Goal: Task Accomplishment & Management: Manage account settings

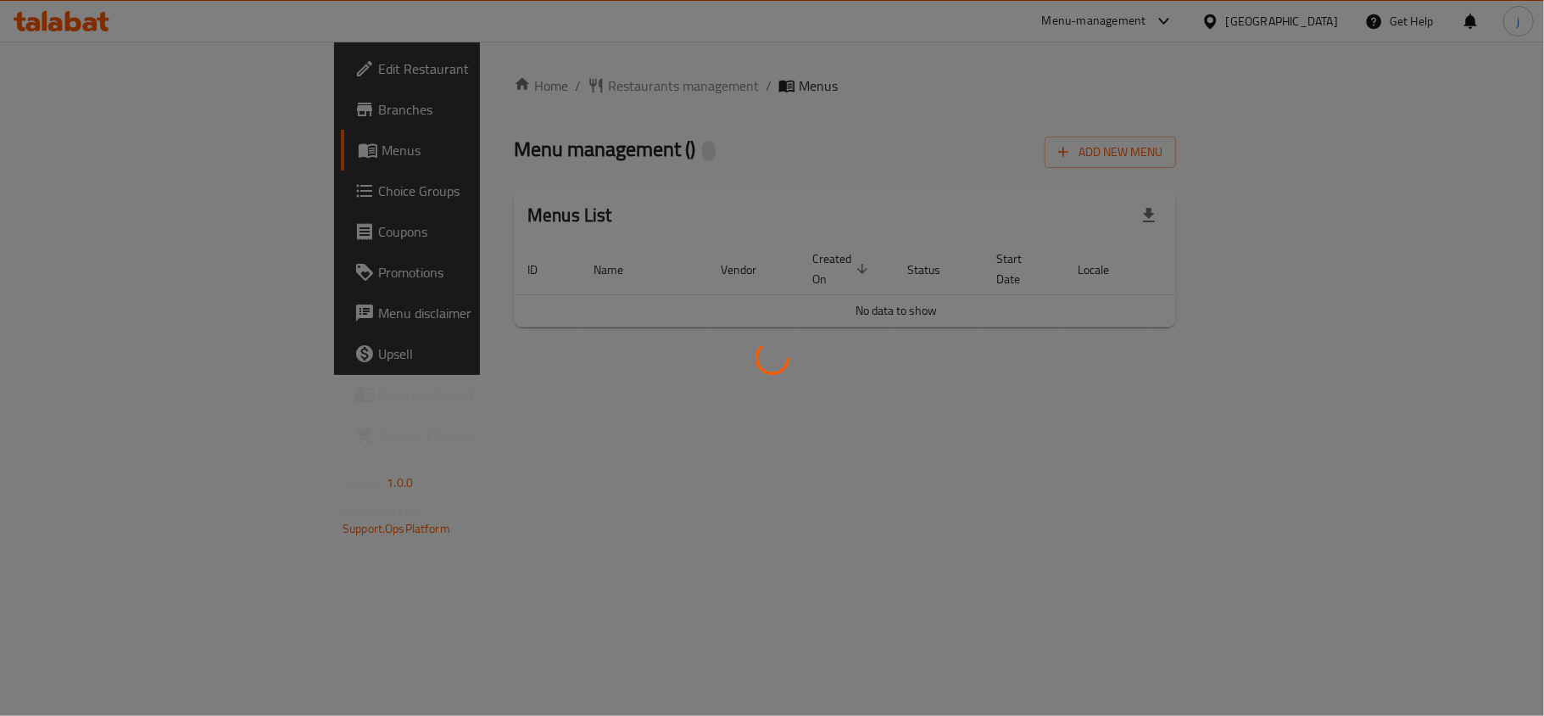
click at [446, 85] on div at bounding box center [772, 358] width 1544 height 716
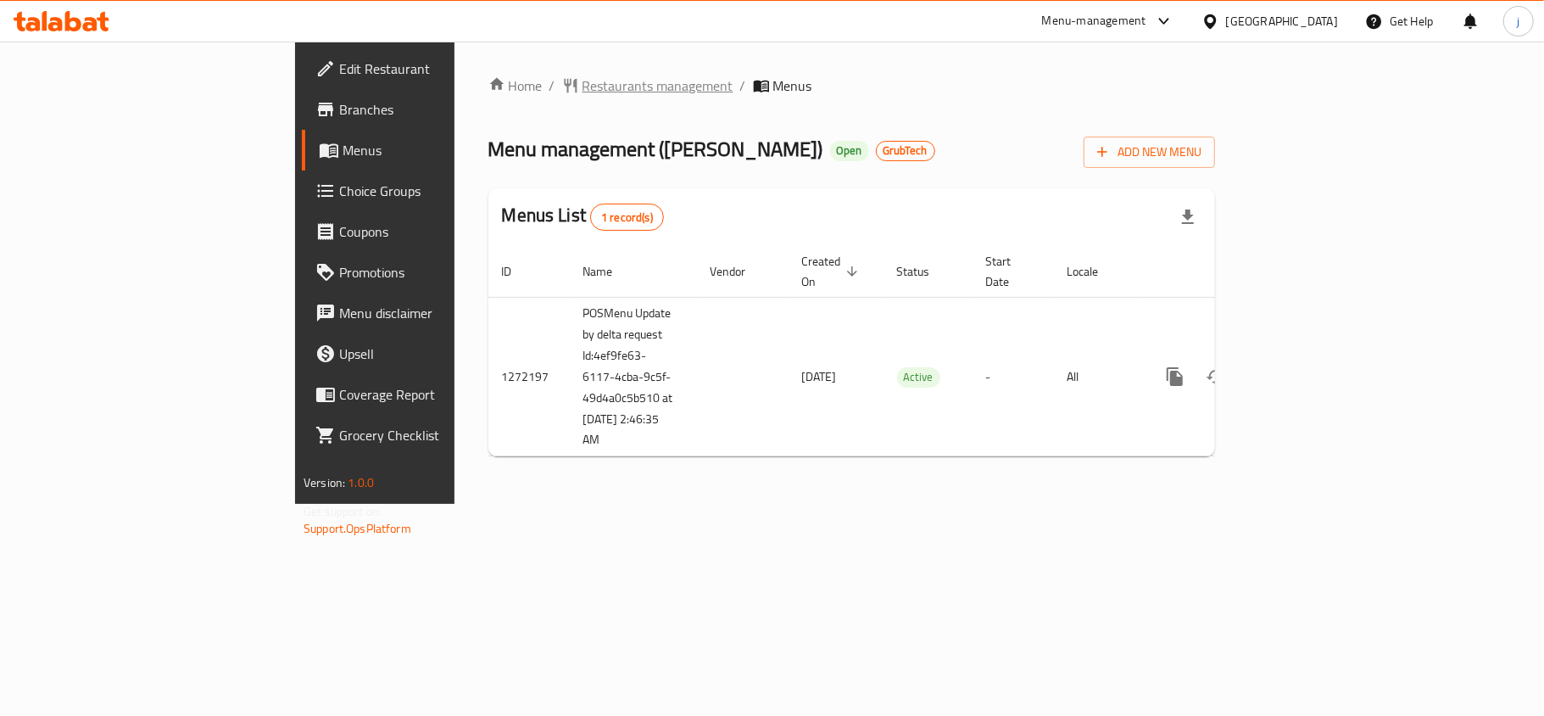
click at [583, 92] on span "Restaurants management" at bounding box center [658, 85] width 151 height 20
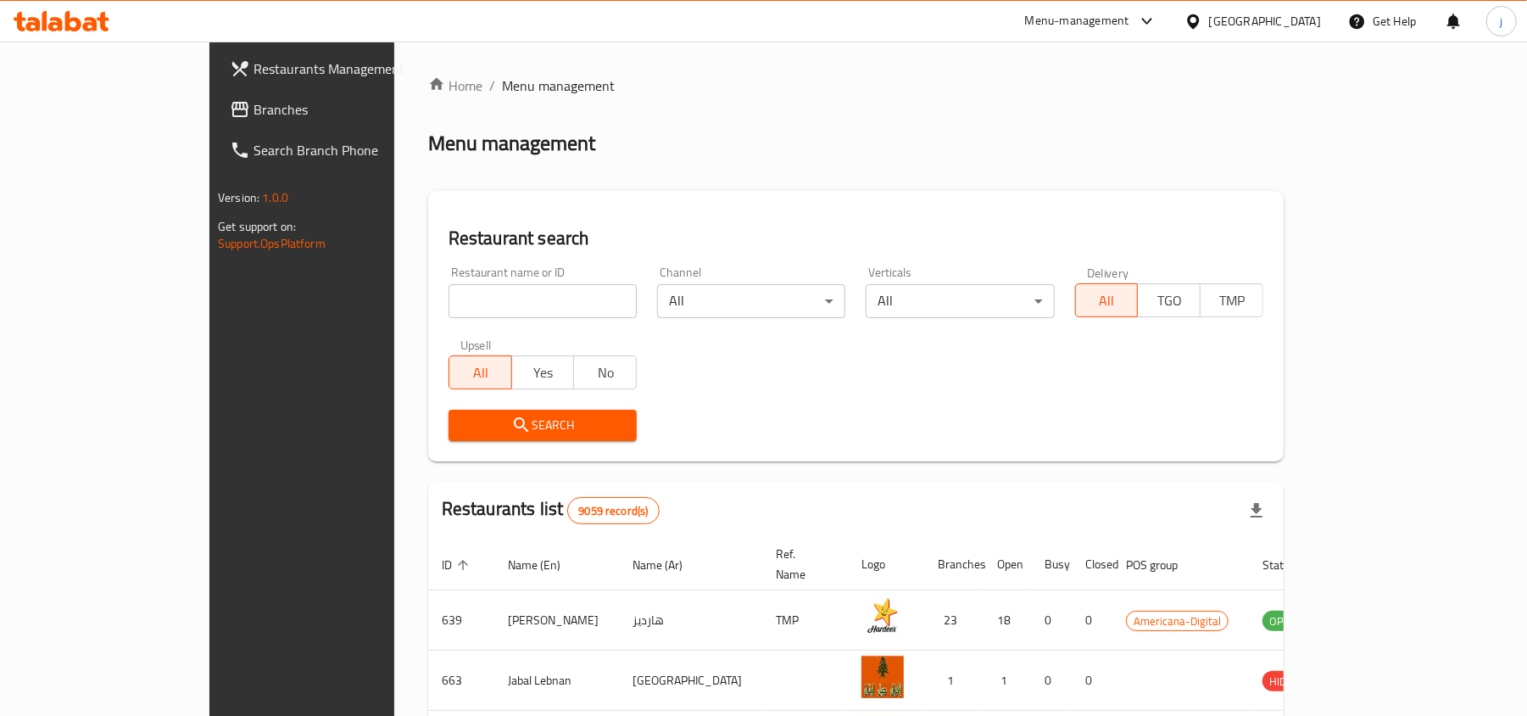
click at [1296, 18] on div "[GEOGRAPHIC_DATA]" at bounding box center [1265, 21] width 112 height 19
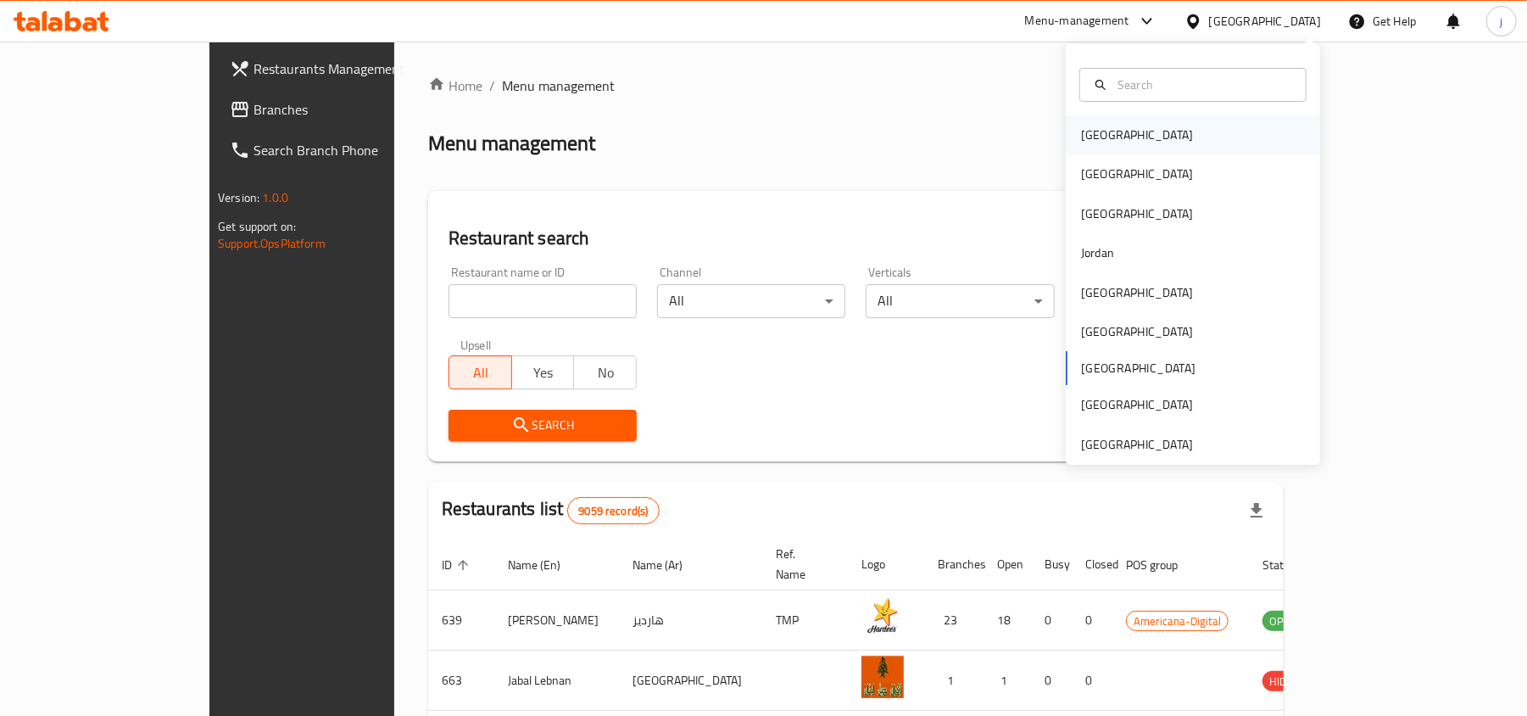
click at [1118, 131] on div "Bahrain" at bounding box center [1193, 134] width 254 height 39
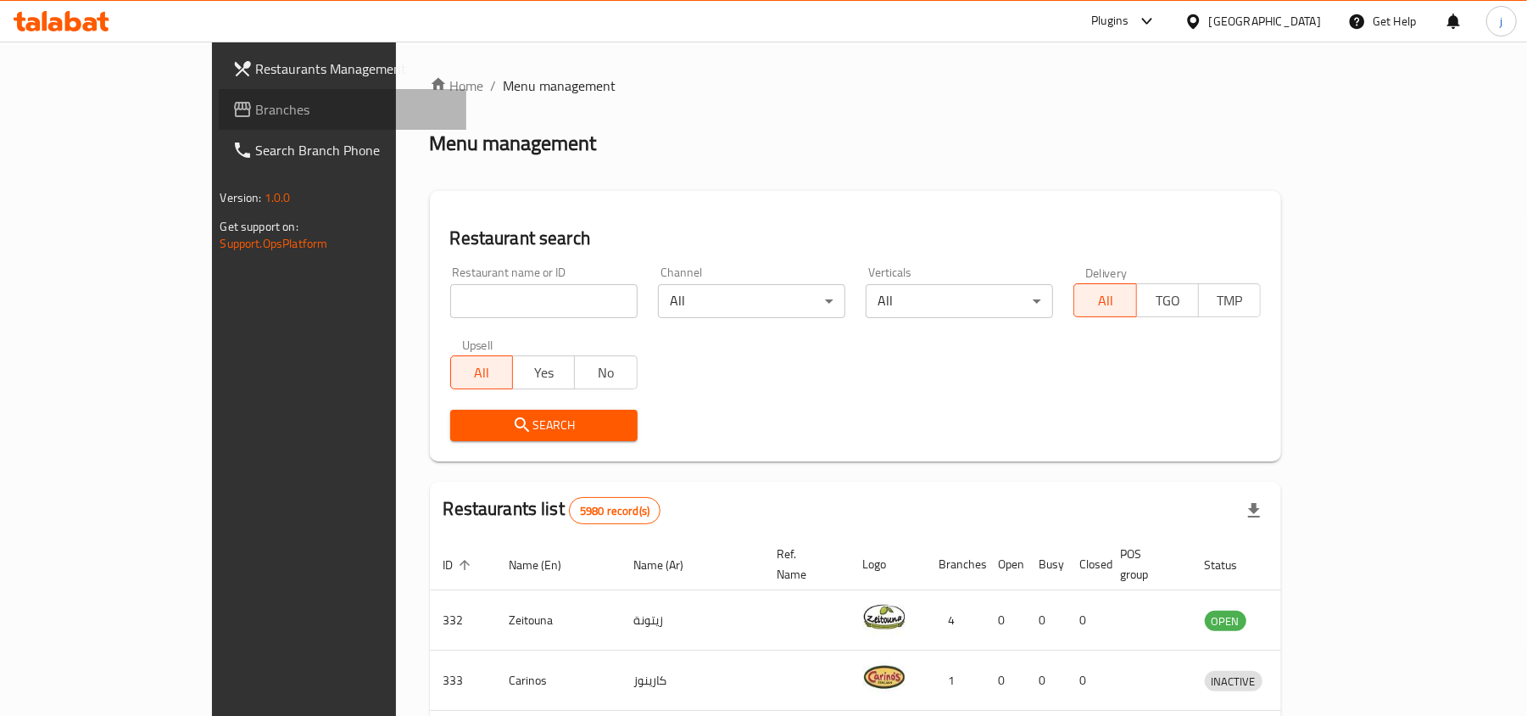
click at [256, 109] on span "Branches" at bounding box center [355, 109] width 198 height 20
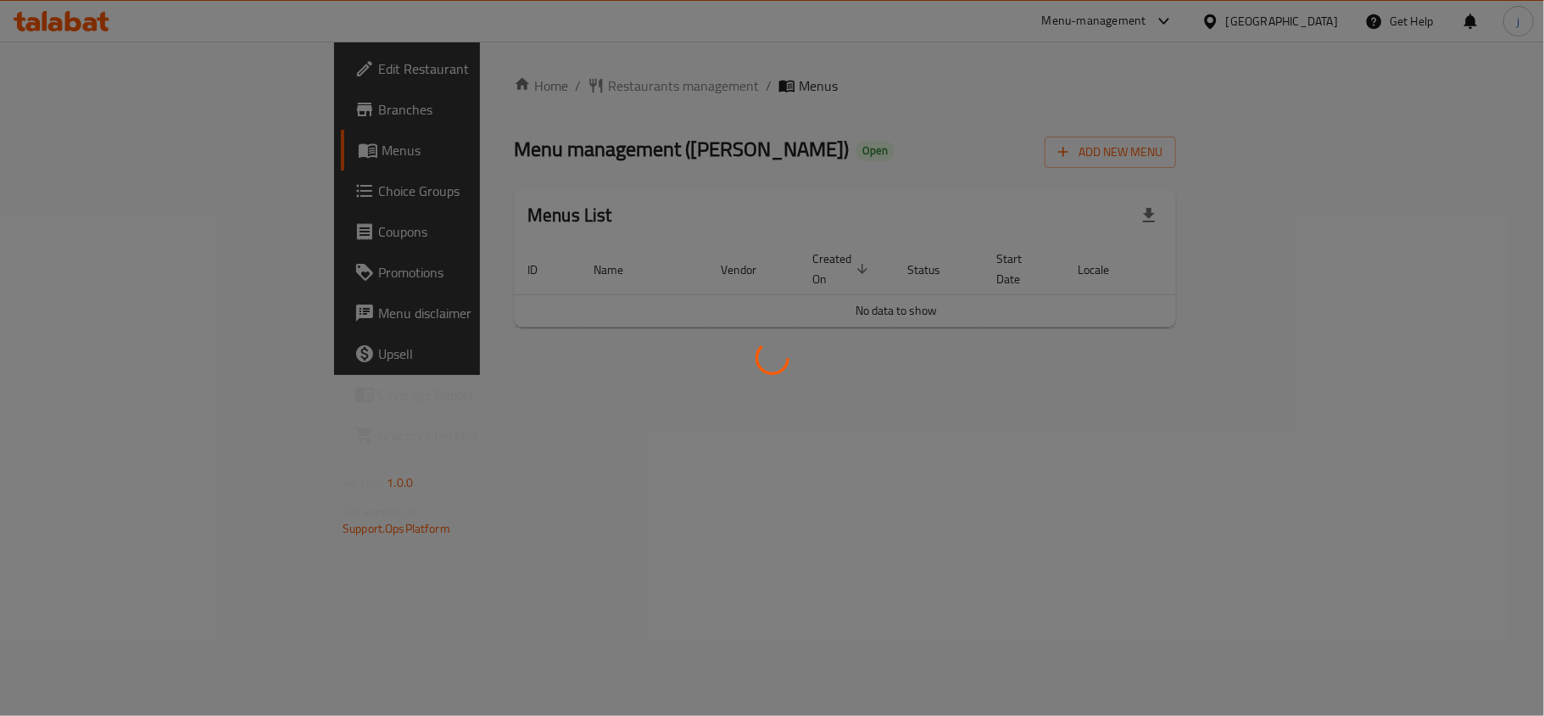
click at [107, 193] on div at bounding box center [772, 358] width 1544 height 716
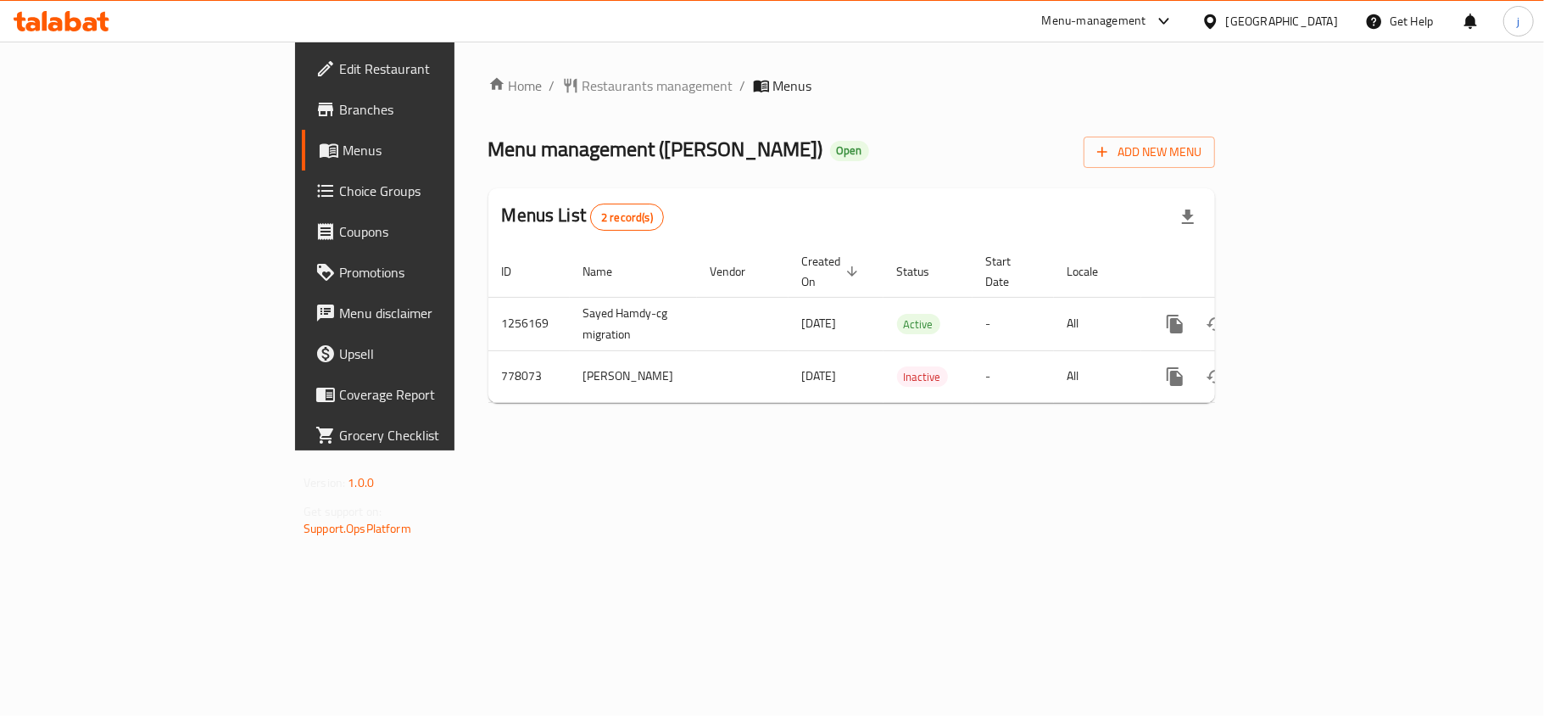
drag, startPoint x: 0, startPoint y: 0, endPoint x: 107, endPoint y: 193, distance: 220.9
click at [339, 193] on span "Choice Groups" at bounding box center [439, 191] width 200 height 20
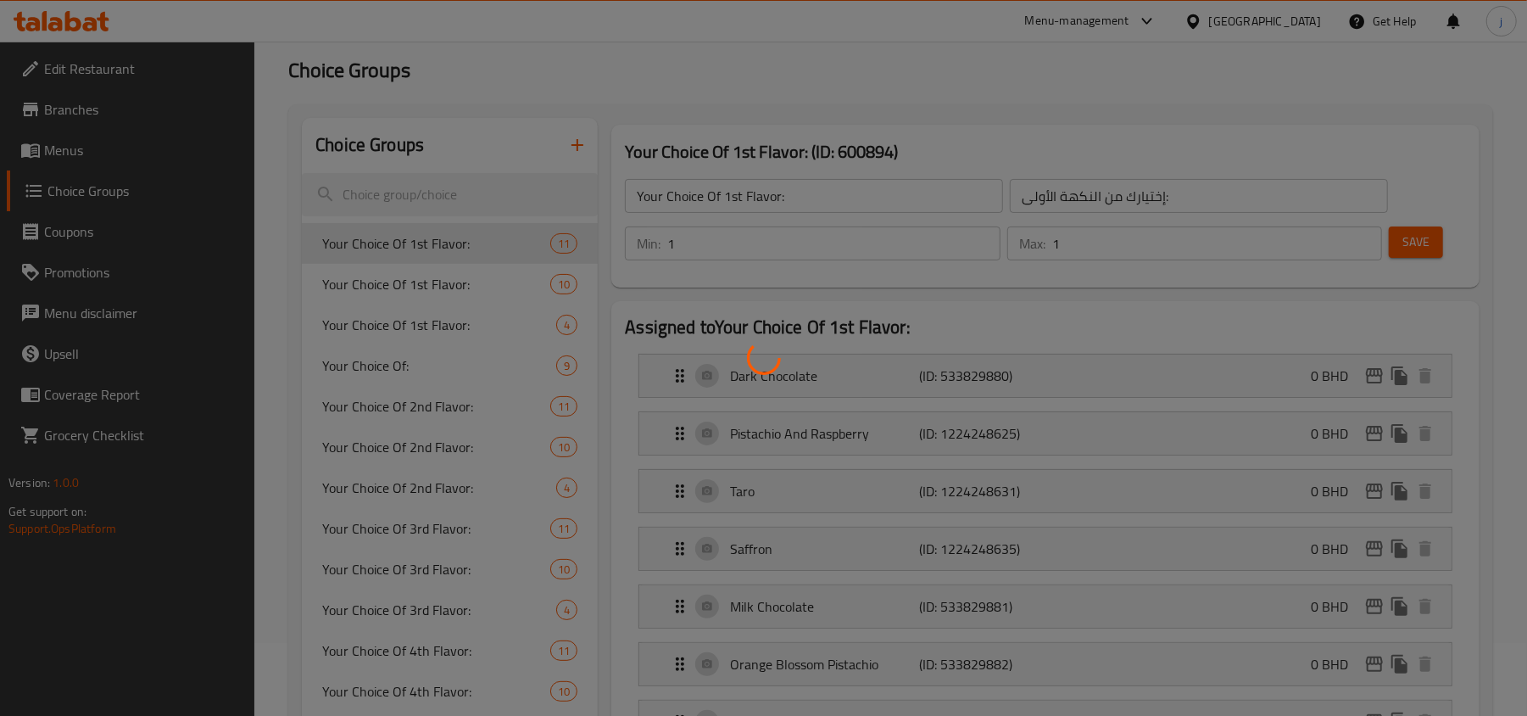
scroll to position [113, 0]
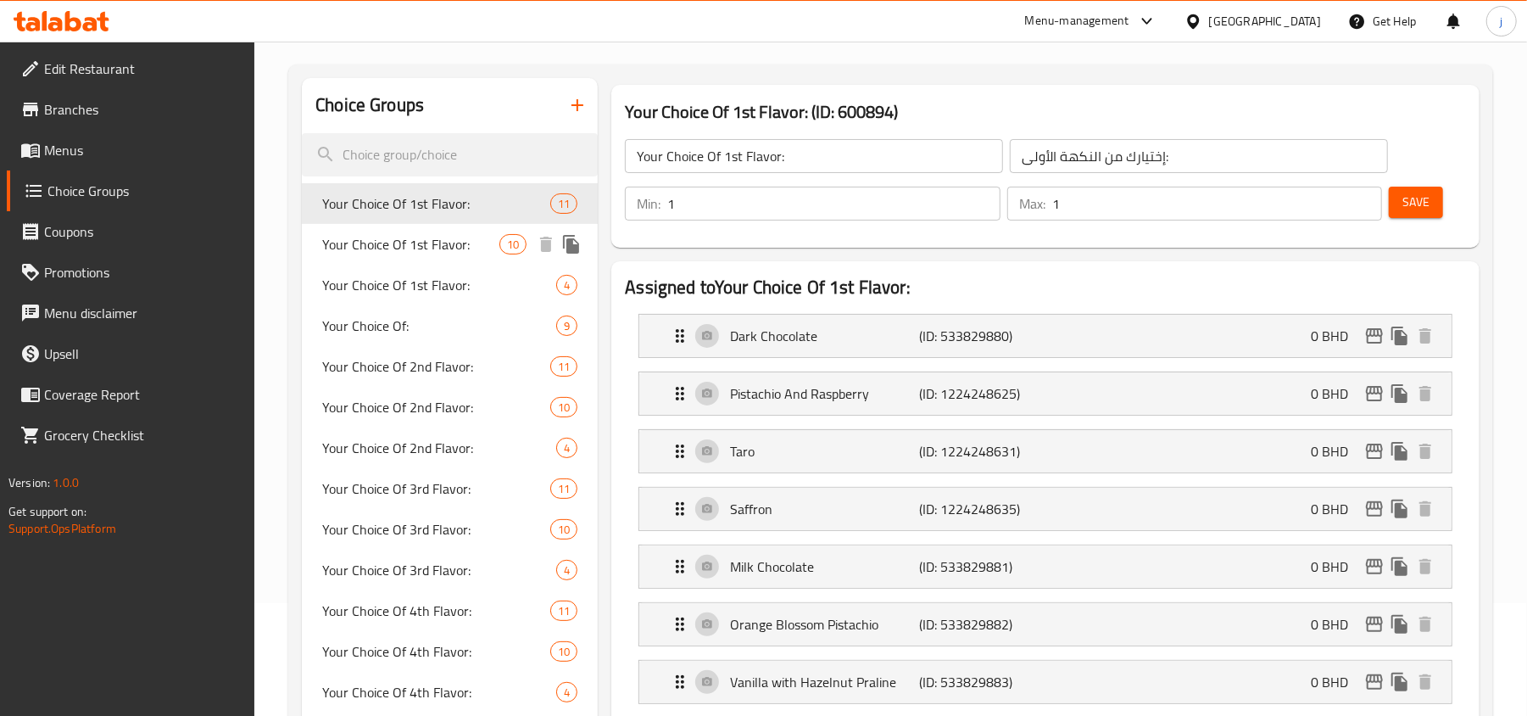
click at [438, 242] on span "Your Choice Of 1st Flavor:" at bounding box center [410, 244] width 177 height 20
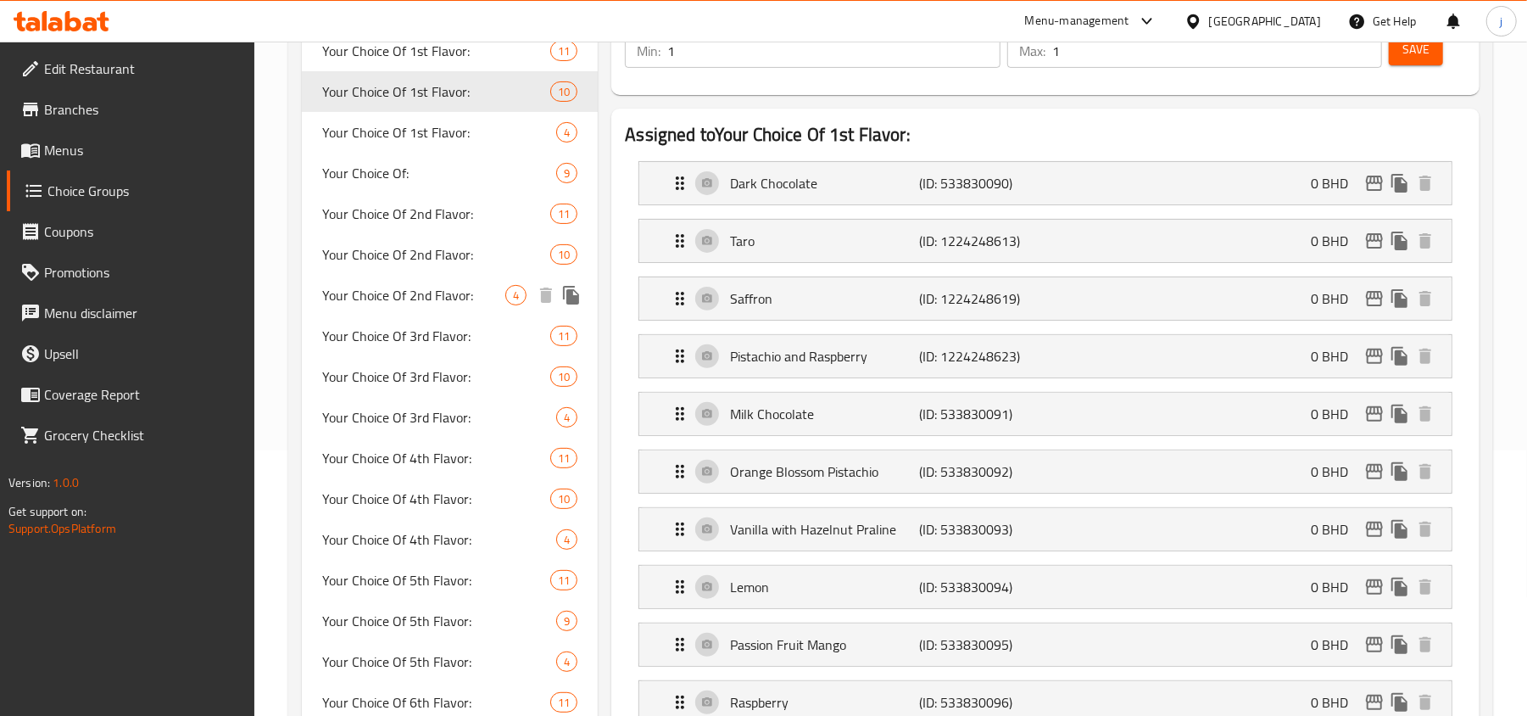
scroll to position [226, 0]
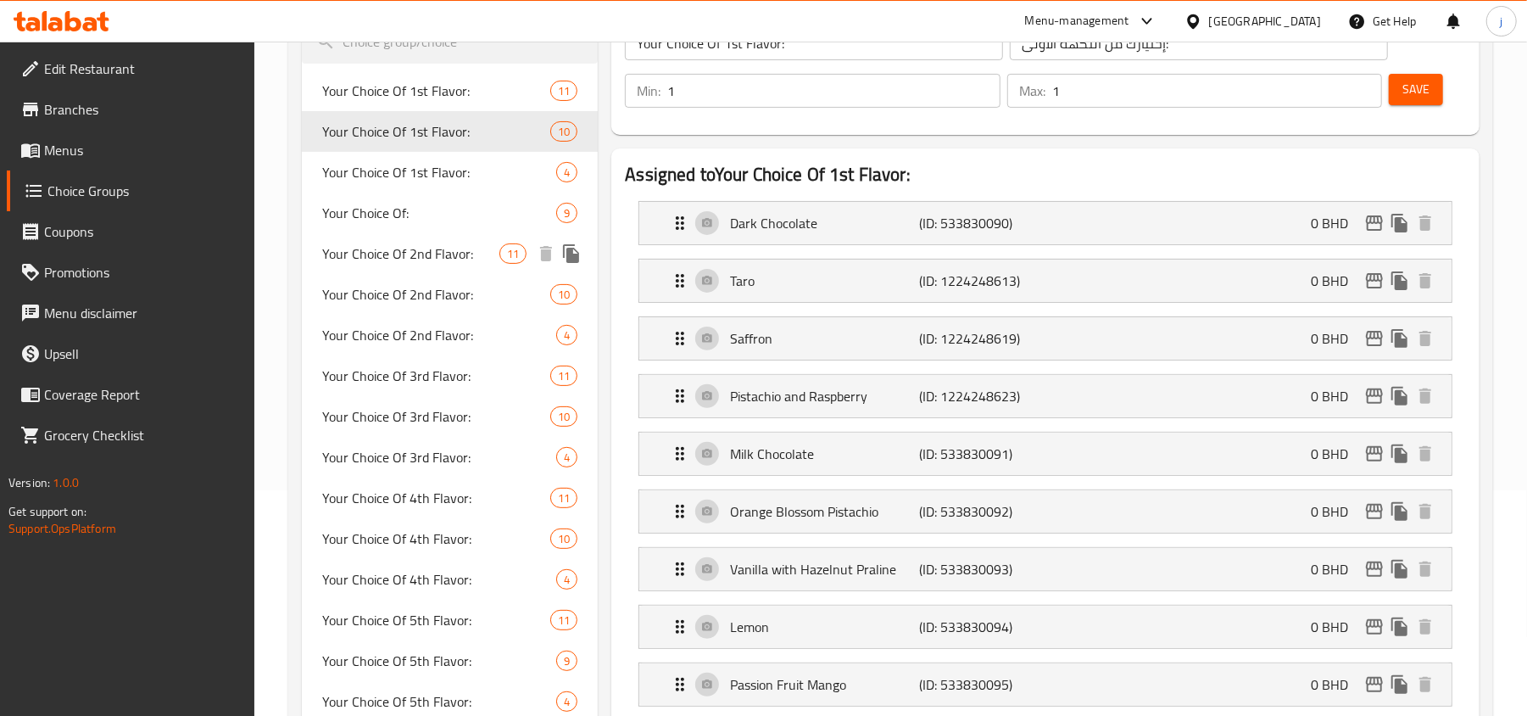
click at [407, 243] on span "Your Choice Of 2nd Flavor:" at bounding box center [410, 253] width 177 height 20
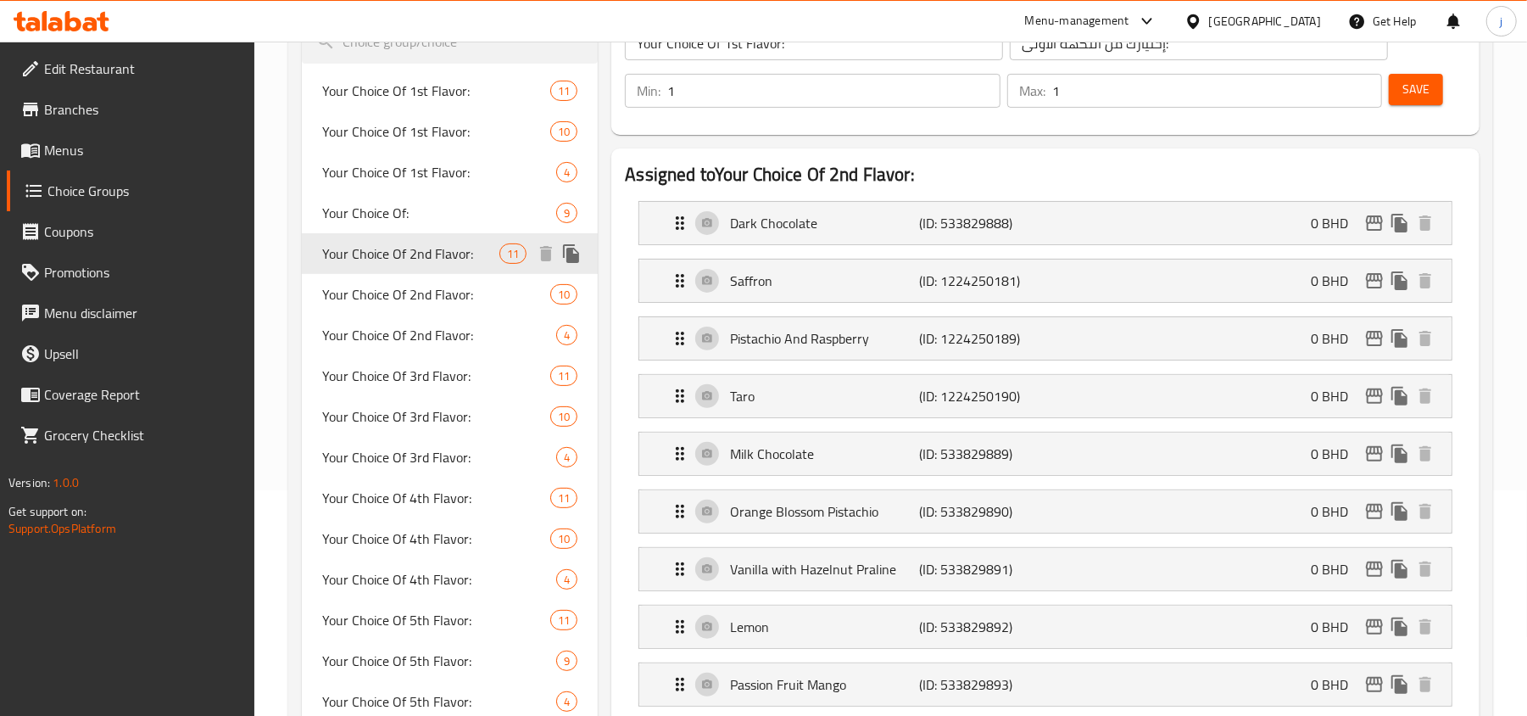
type input "Your Choice Of 2nd Flavor:"
type input "إختيارك من النكهة الثانية:"
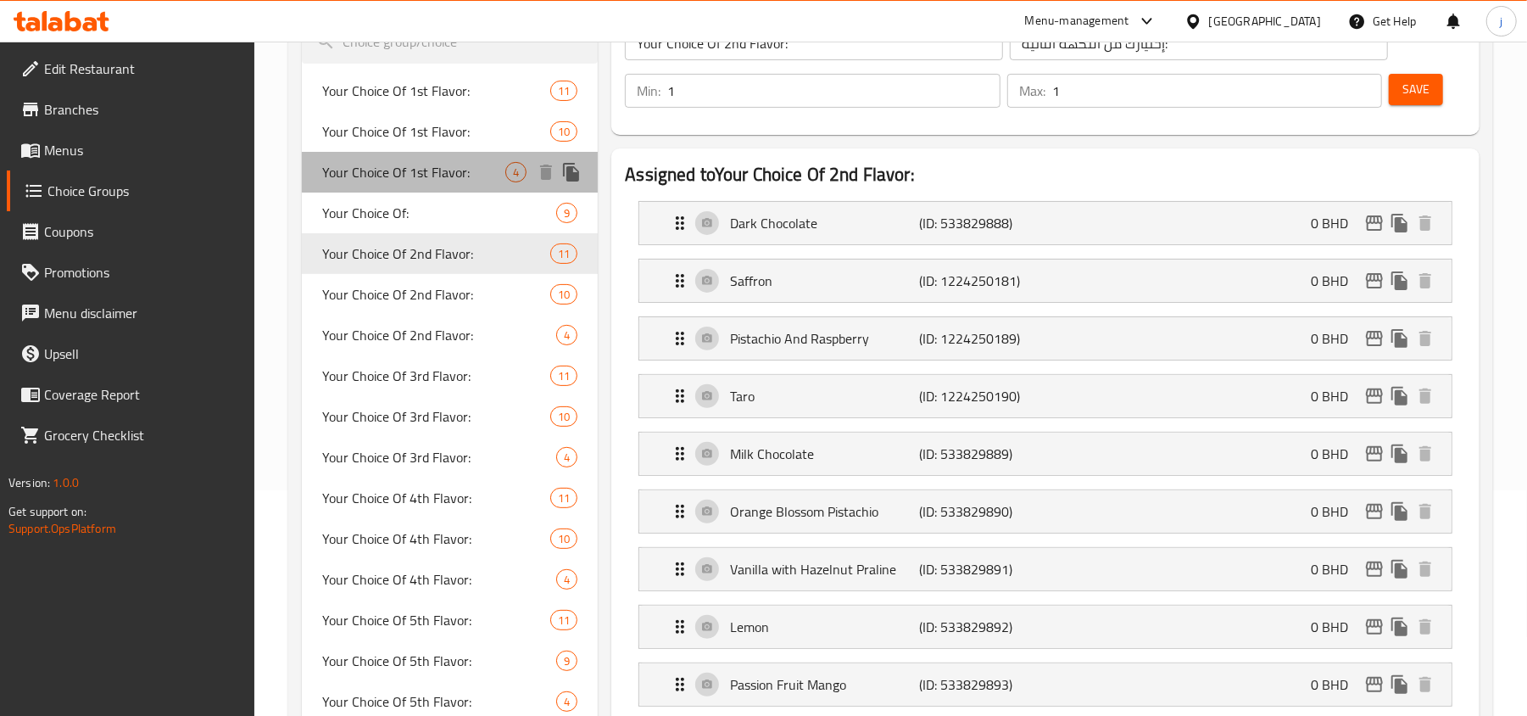
click at [407, 182] on span "Your Choice Of 1st Flavor:" at bounding box center [413, 172] width 183 height 20
type input "Your Choice Of 1st Flavor:"
type input "إختيارك من النكهة الأولى:"
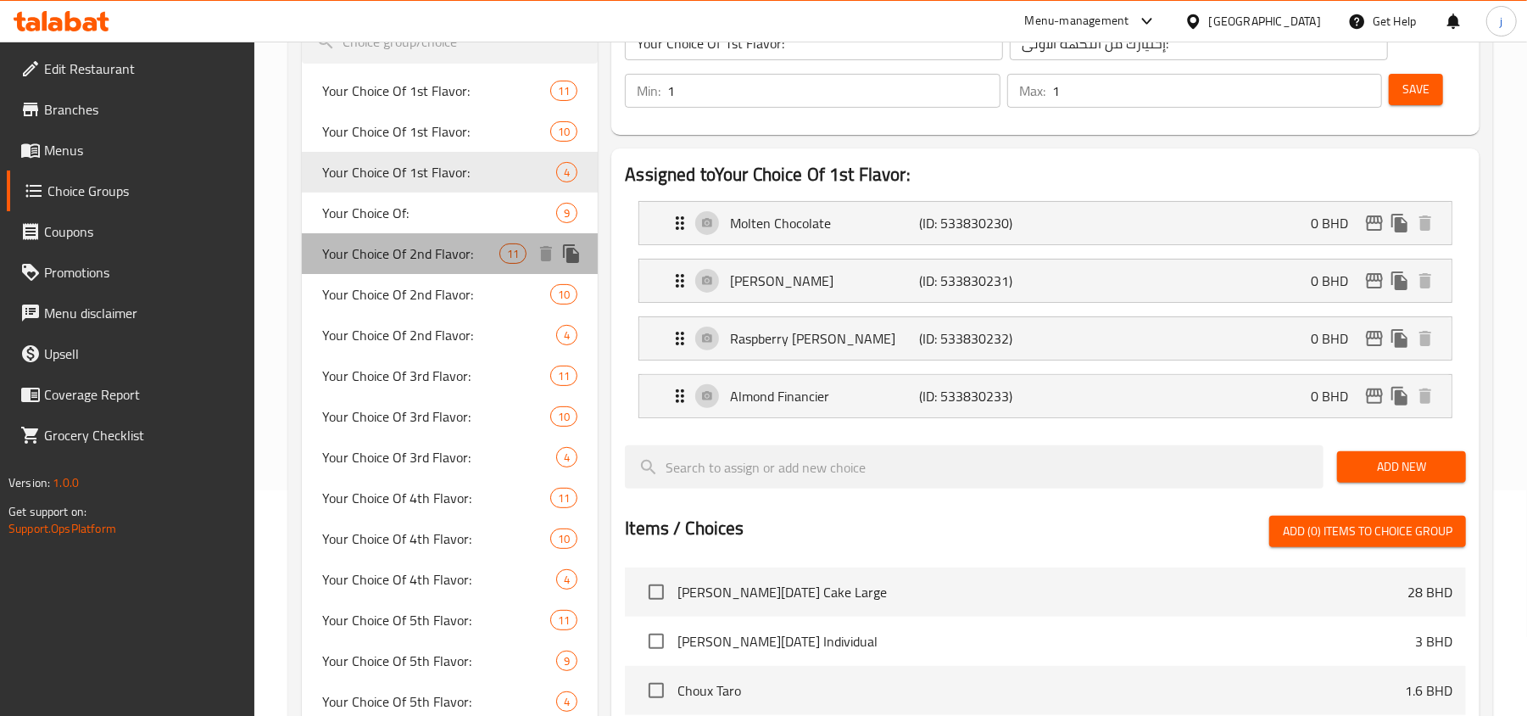
click at [399, 234] on div "Your Choice Of 2nd Flavor: 11" at bounding box center [450, 253] width 296 height 41
type input "Your Choice Of 2nd Flavor:"
type input "إختيارك من النكهة الثانية:"
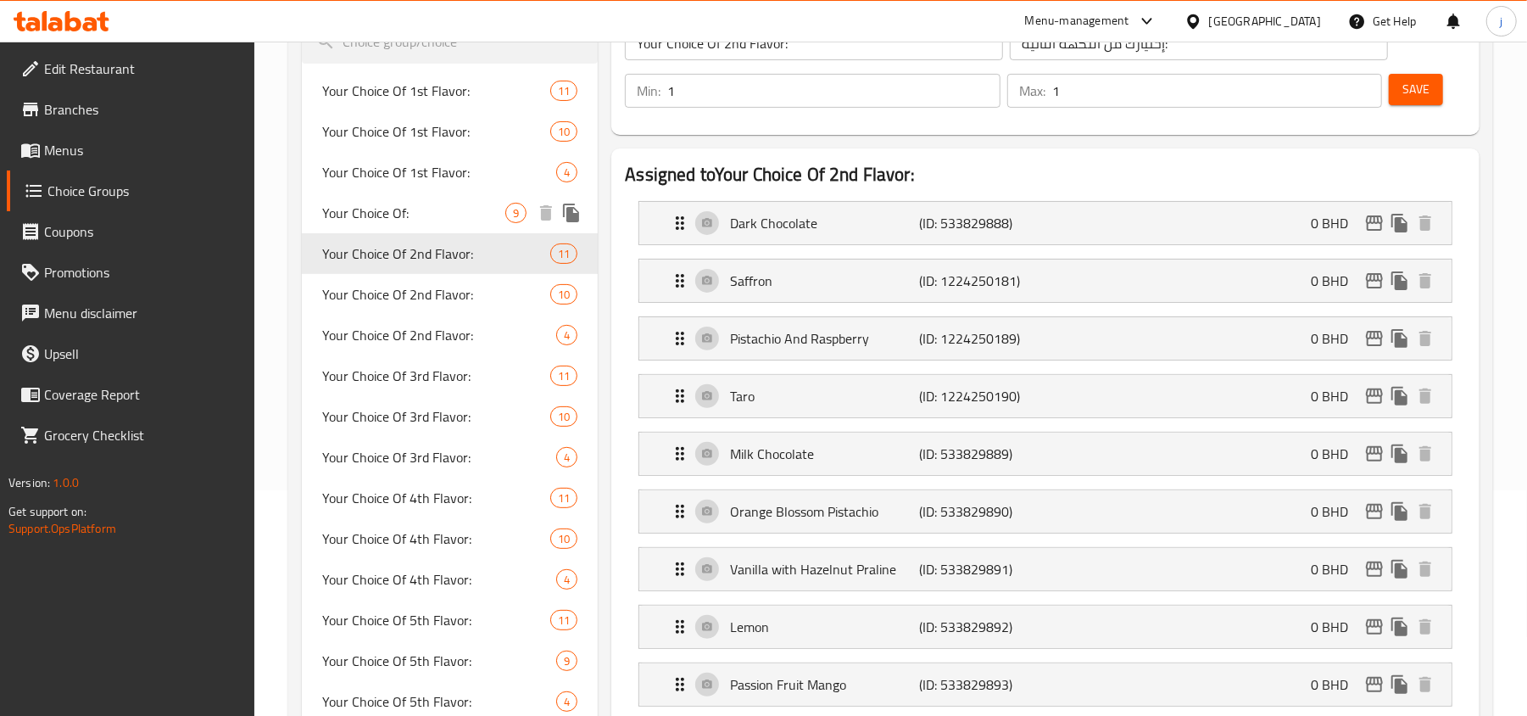
click at [400, 209] on span "Your Choice Of:" at bounding box center [413, 213] width 183 height 20
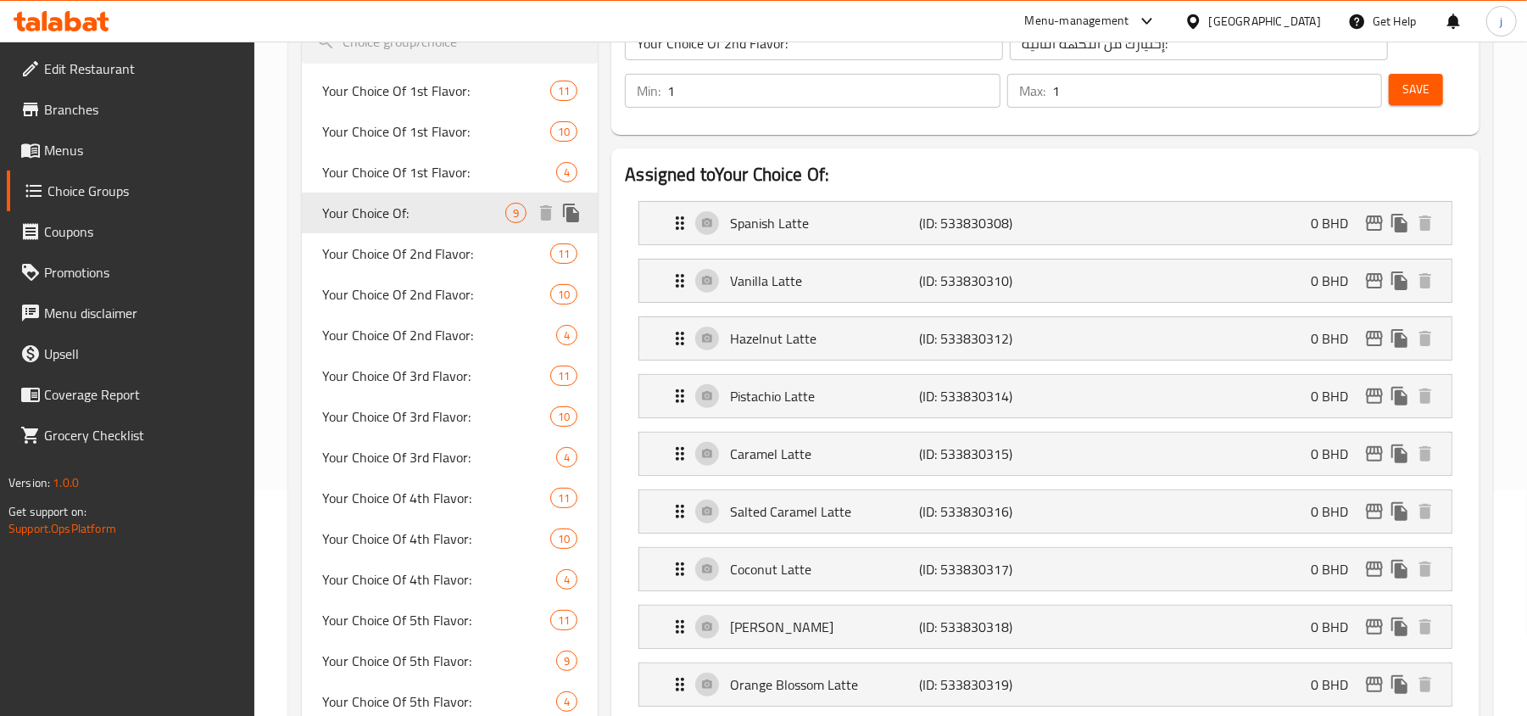
type input "Your Choice Of:"
type input "إختيارك من:"
click at [399, 289] on span "Your Choice Of 2nd Flavor:" at bounding box center [410, 294] width 177 height 20
type input "Your Choice Of 2nd Flavor:"
type input "إختيارك من النكهة الثانية:"
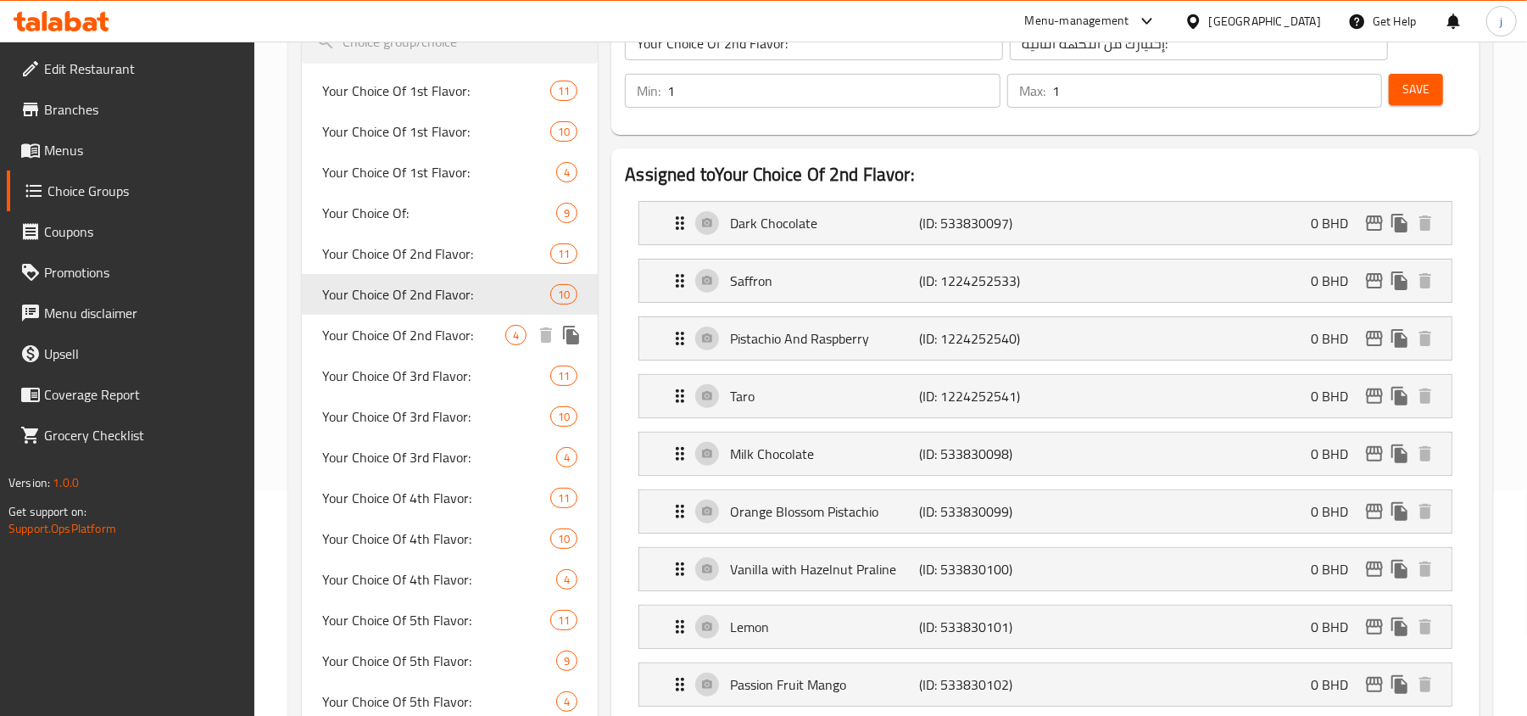
click at [400, 345] on span "Your Choice Of 2nd Flavor:" at bounding box center [413, 335] width 183 height 20
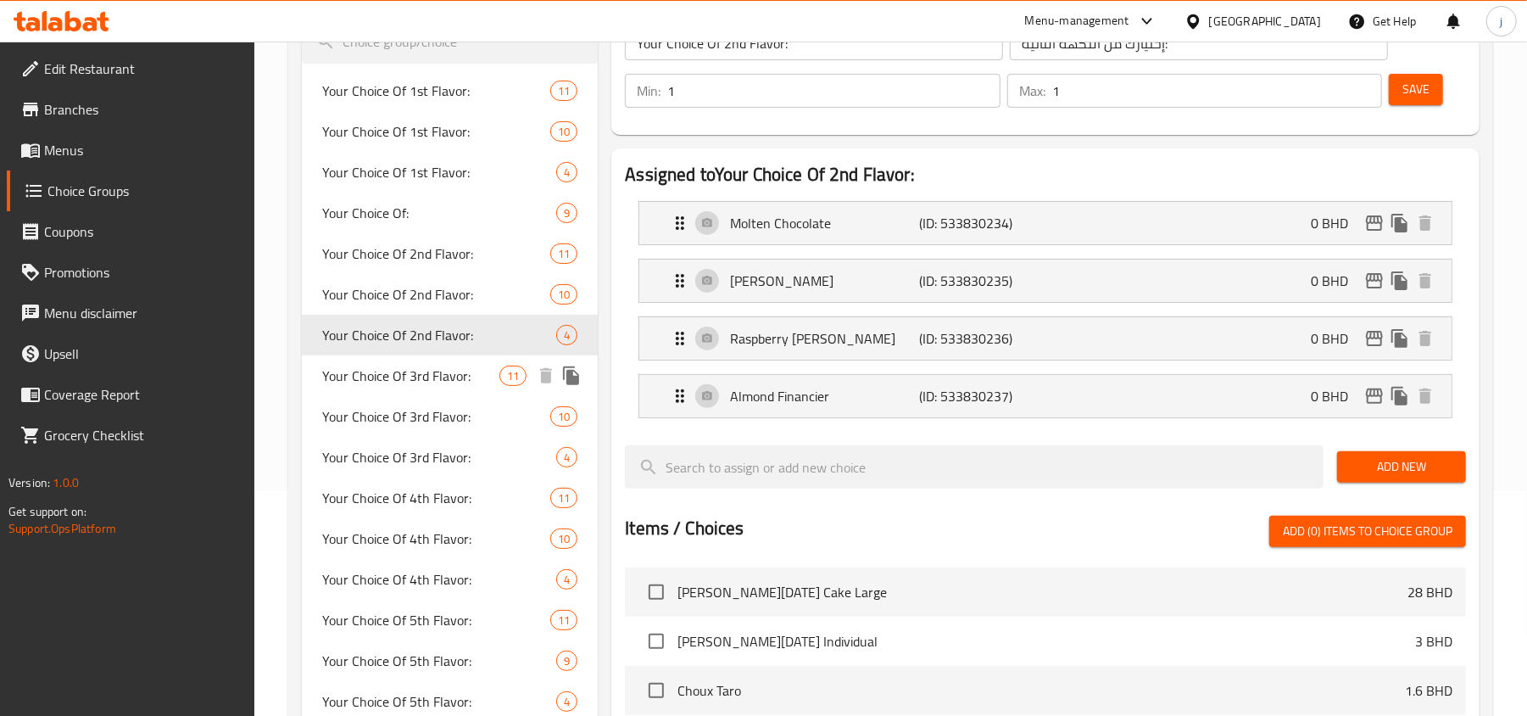
click at [400, 390] on div "Your Choice Of 3rd Flavor: 11" at bounding box center [450, 375] width 296 height 41
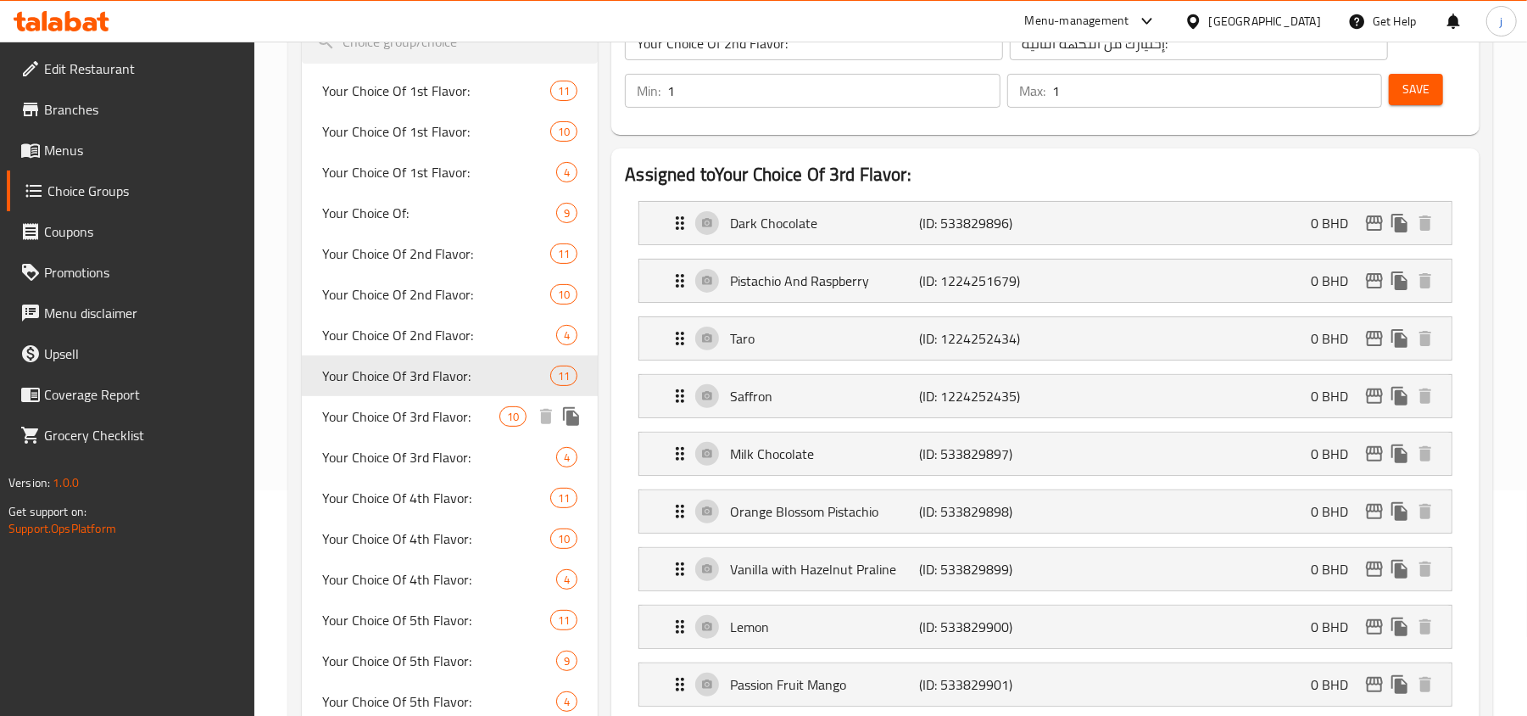
type input "Your Choice Of 3rd Flavor:"
type input "إختيارك من النكهة الثالثة:"
click at [398, 411] on span "Your Choice Of 3rd Flavor:" at bounding box center [410, 416] width 177 height 20
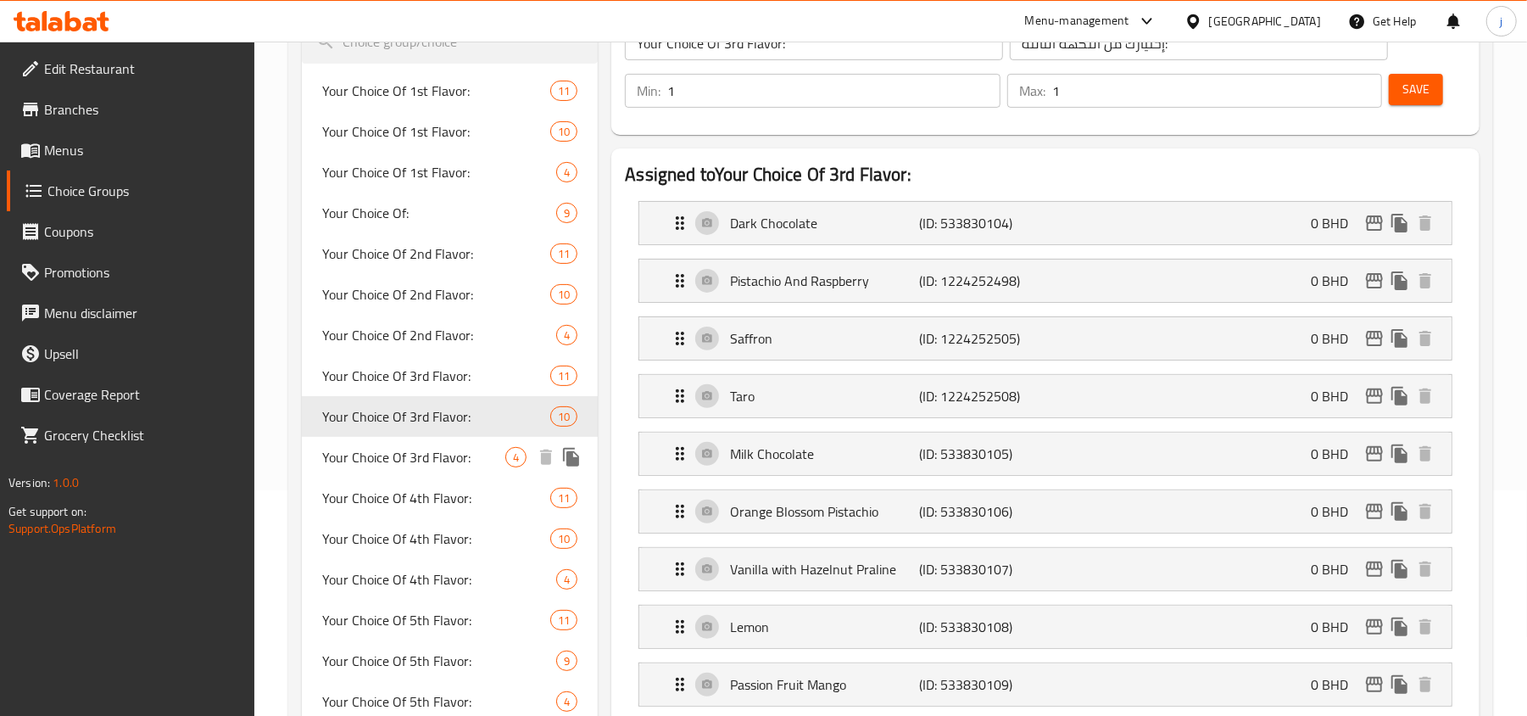
click at [399, 448] on span "Your Choice Of 3rd Flavor:" at bounding box center [413, 457] width 183 height 20
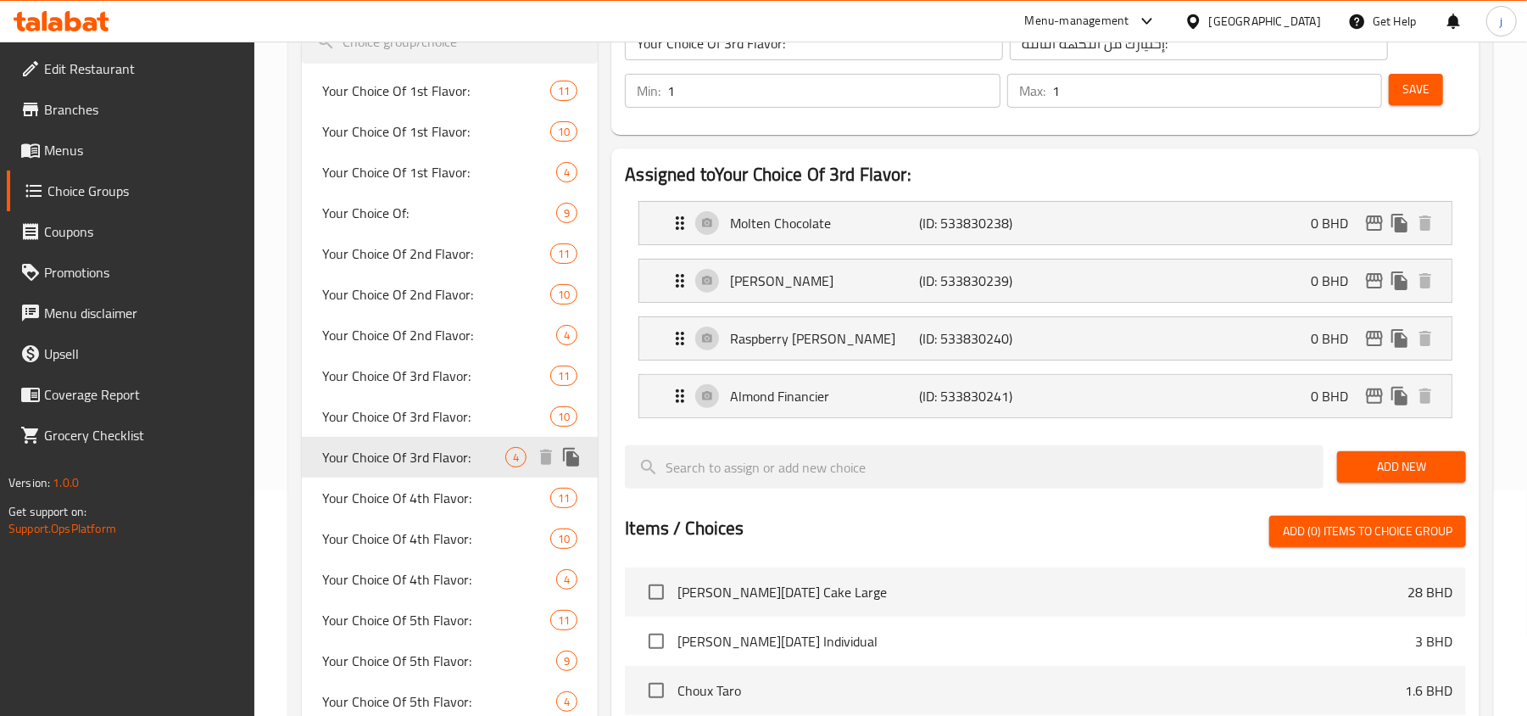
click at [400, 466] on span "Your Choice Of 3rd Flavor:" at bounding box center [413, 457] width 183 height 20
click at [397, 504] on span "Your Choice Of 4th Flavor:" at bounding box center [410, 498] width 177 height 20
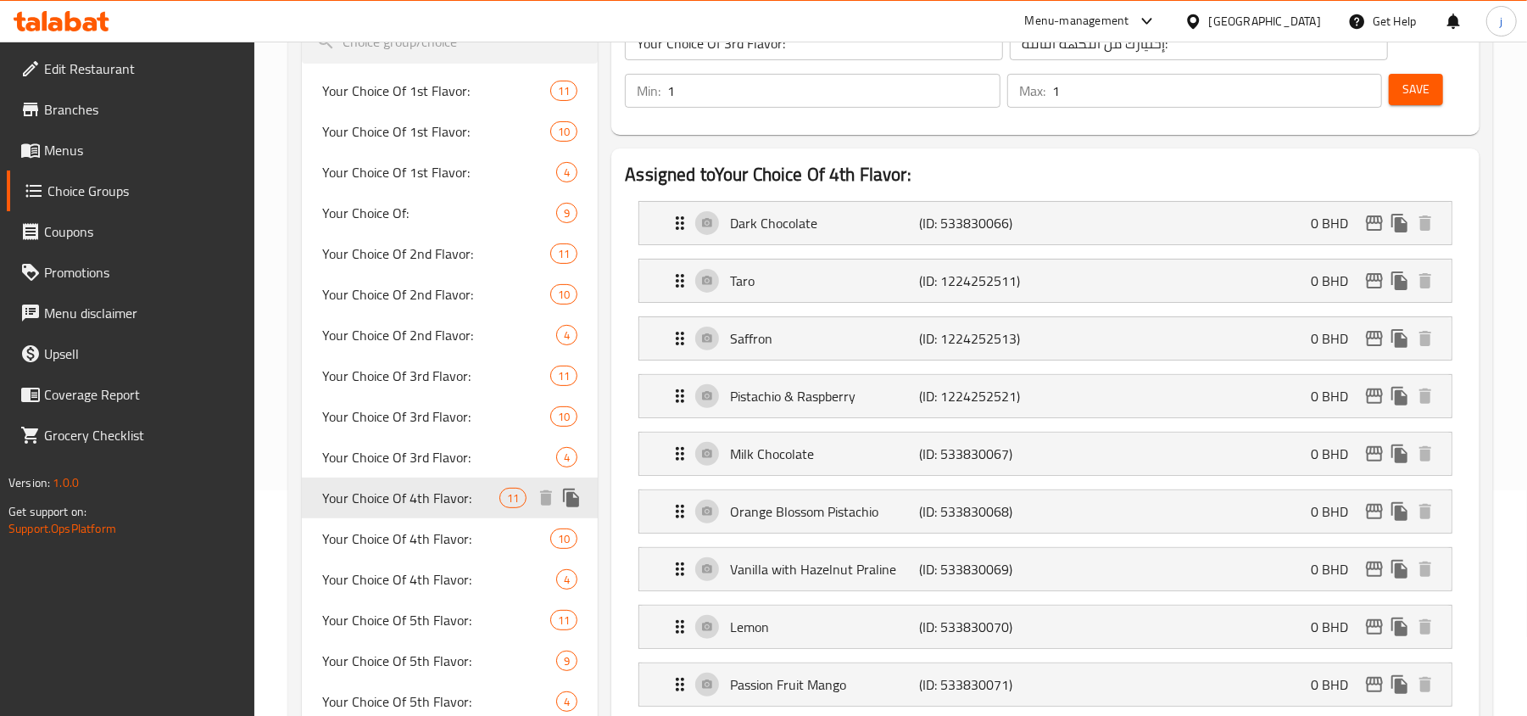
type input "Your Choice Of 4th Flavor:"
type input "إختيارك من النكهة الرابعة:"
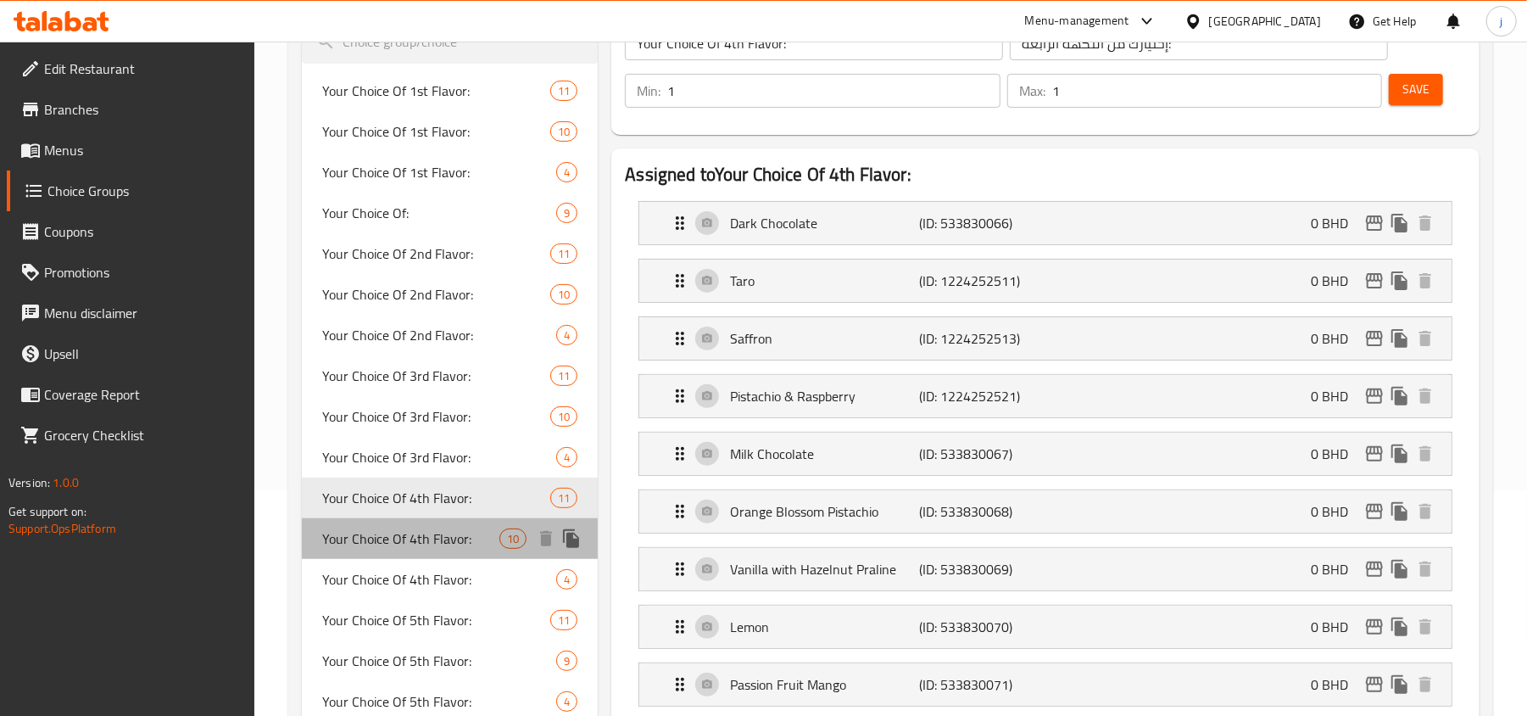
click at [397, 528] on span "Your Choice Of 4th Flavor:" at bounding box center [410, 538] width 177 height 20
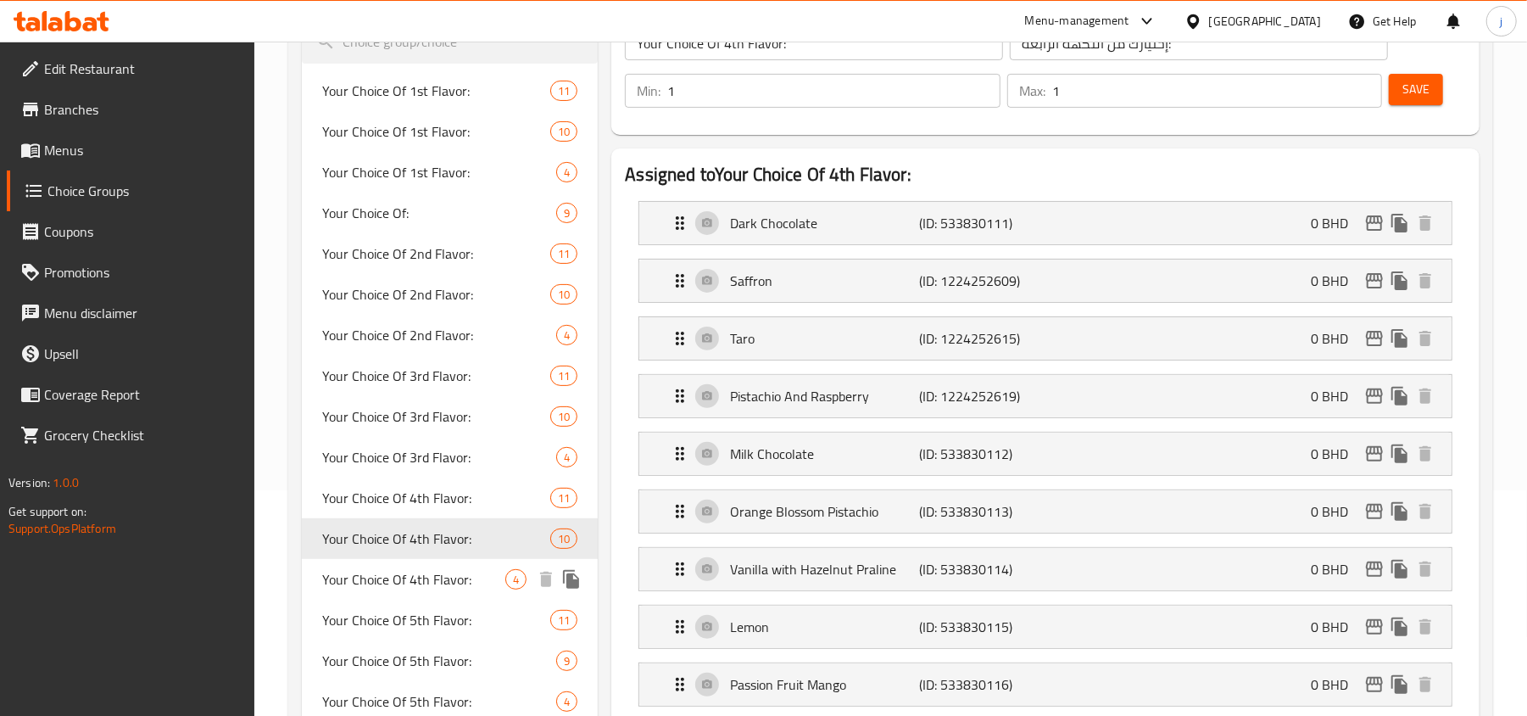
click at [393, 559] on div "Your Choice Of 4th Flavor: 4" at bounding box center [450, 579] width 296 height 41
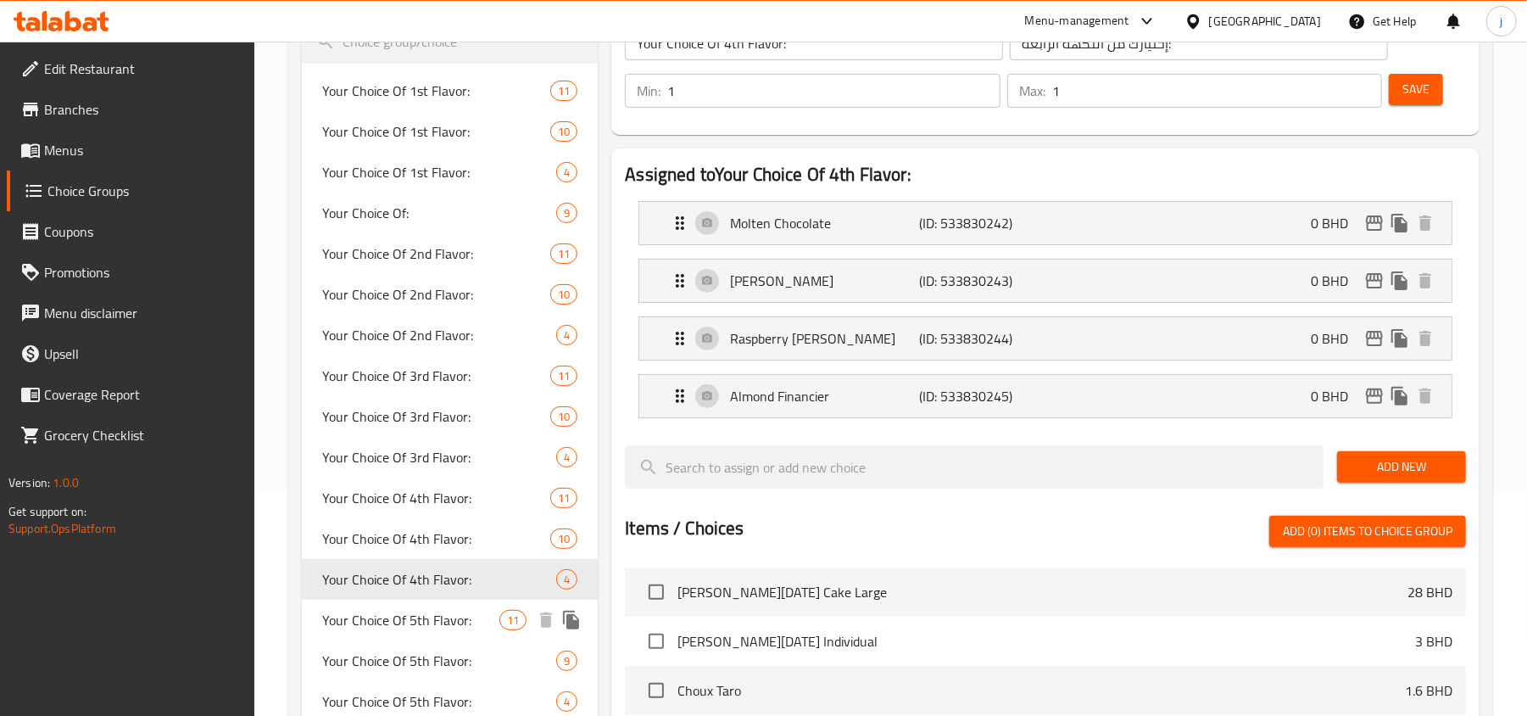
click at [391, 610] on span "Your Choice Of 5th Flavor:" at bounding box center [410, 620] width 177 height 20
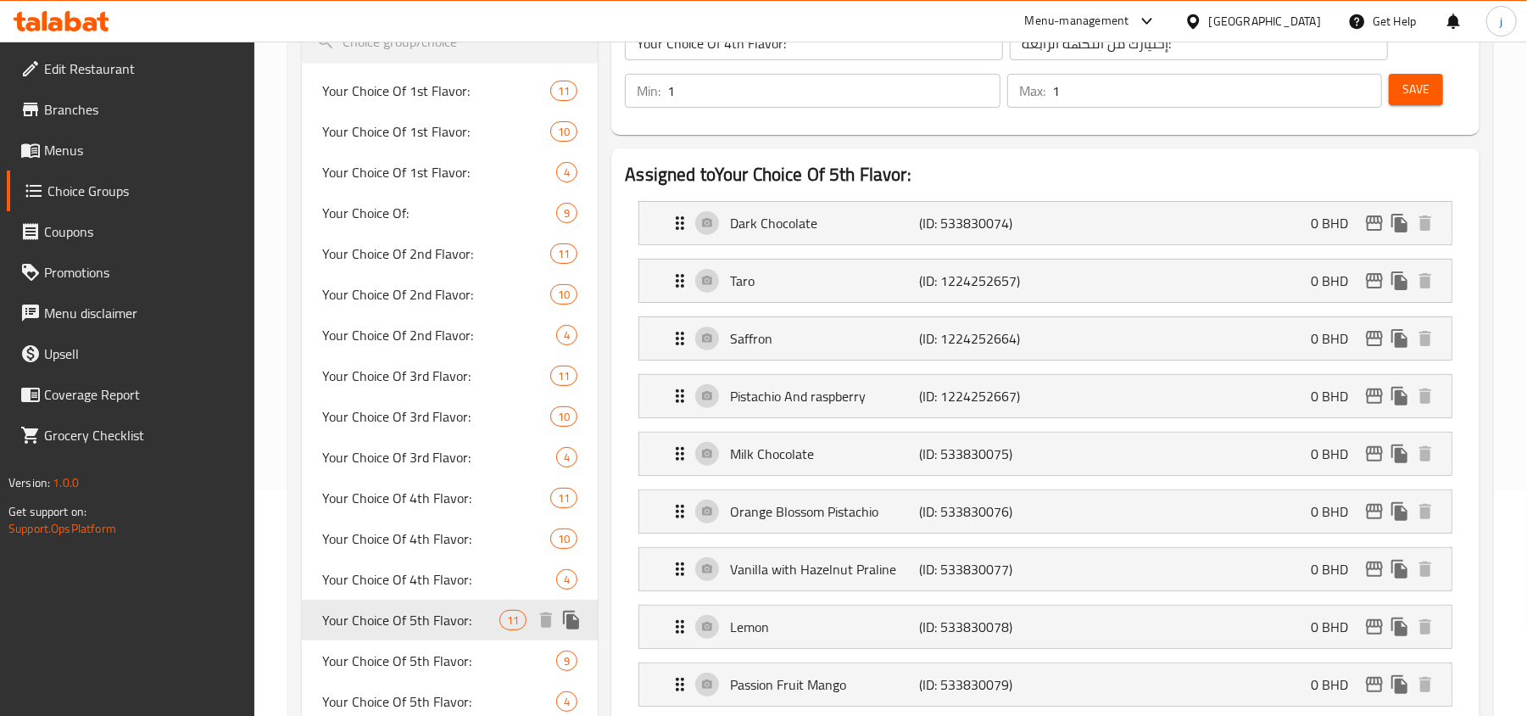
type input "Your Choice Of 5th Flavor:"
type input "إختيارك من النكهة الخامسة:"
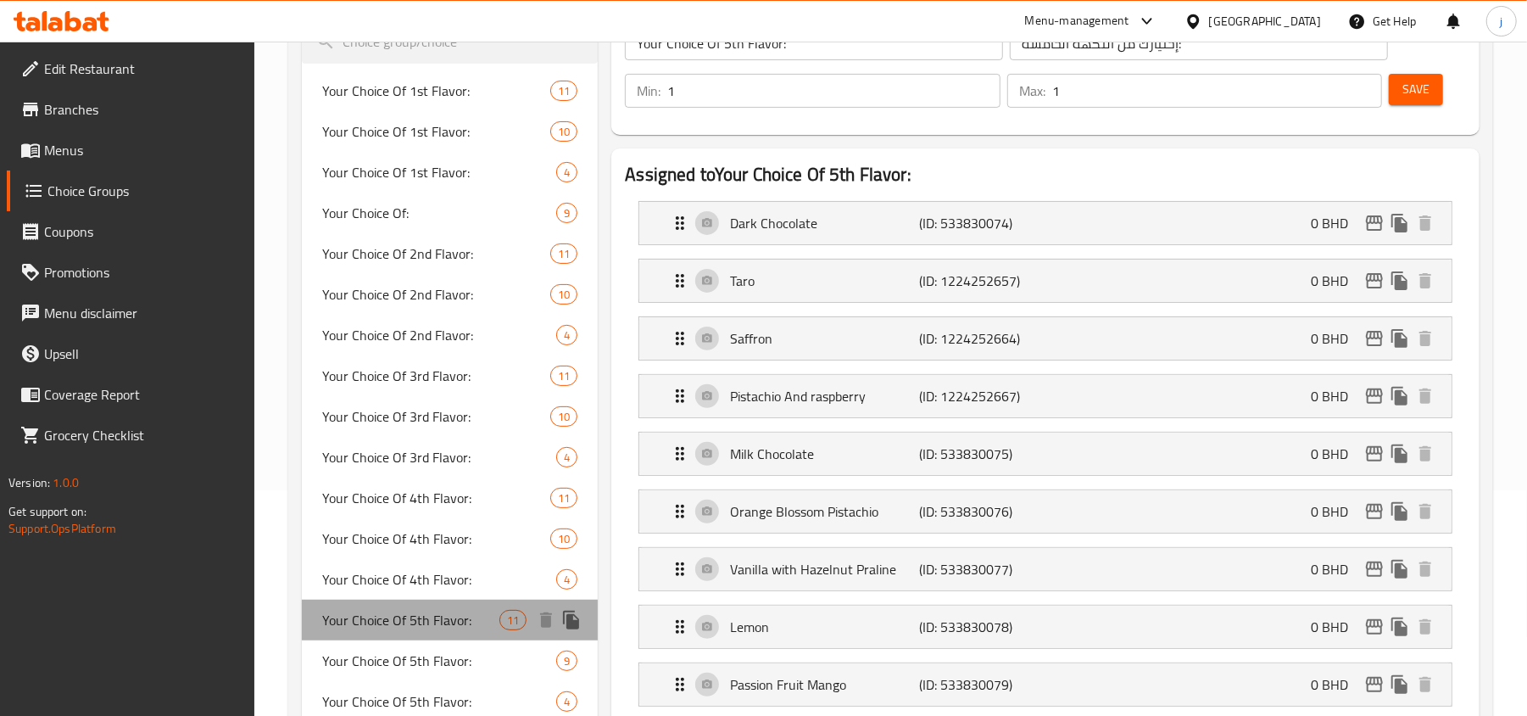
click at [399, 636] on div "Your Choice Of 5th Flavor: 11" at bounding box center [450, 619] width 296 height 41
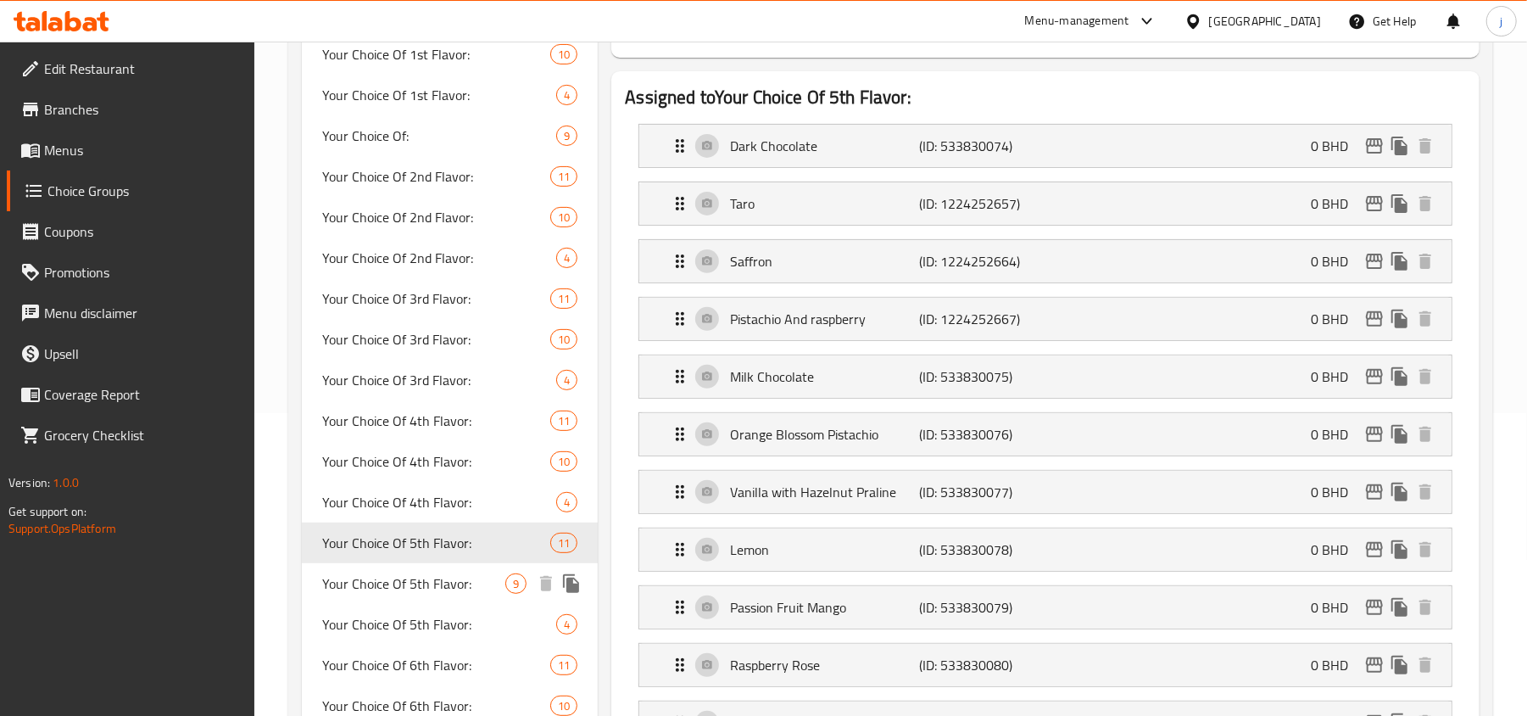
scroll to position [339, 0]
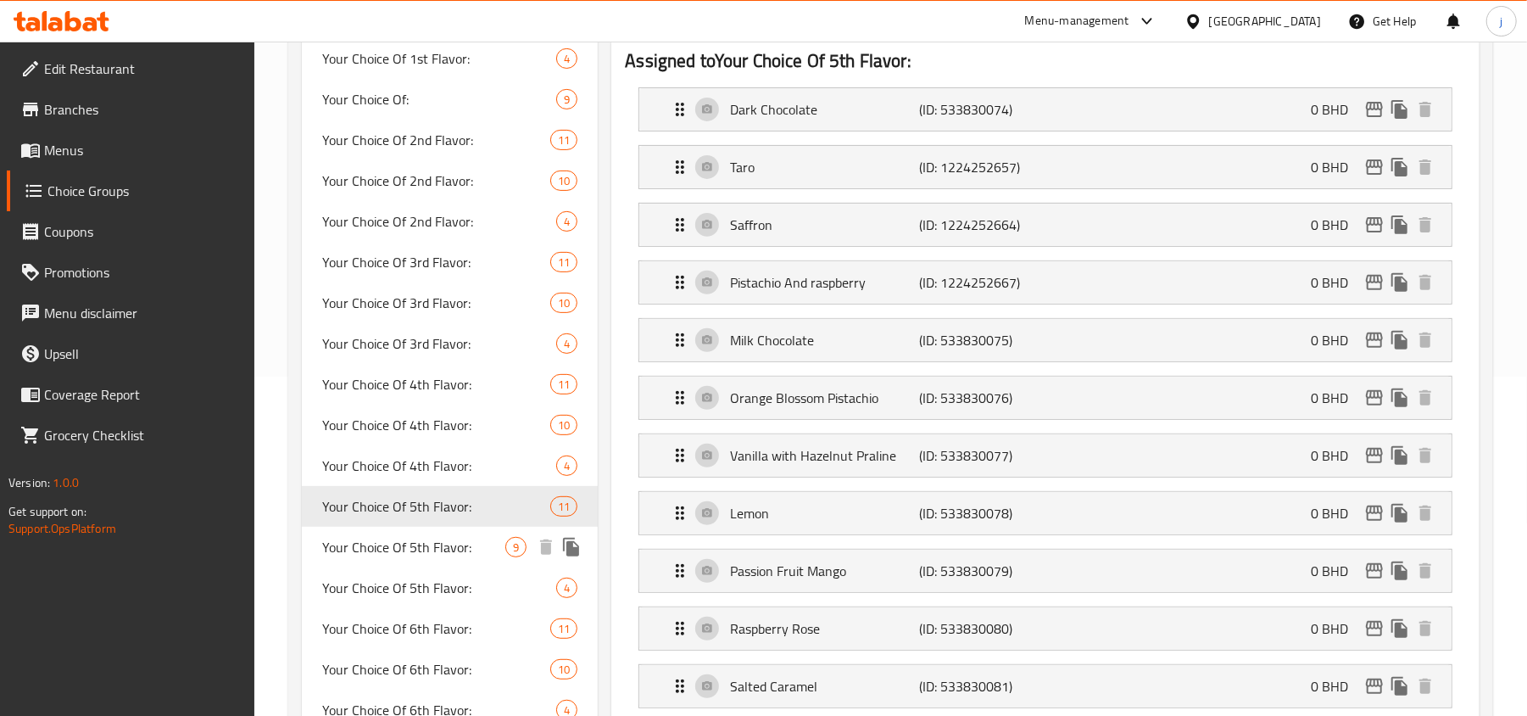
click at [410, 551] on span "Your Choice Of 5th Flavor:" at bounding box center [413, 547] width 183 height 20
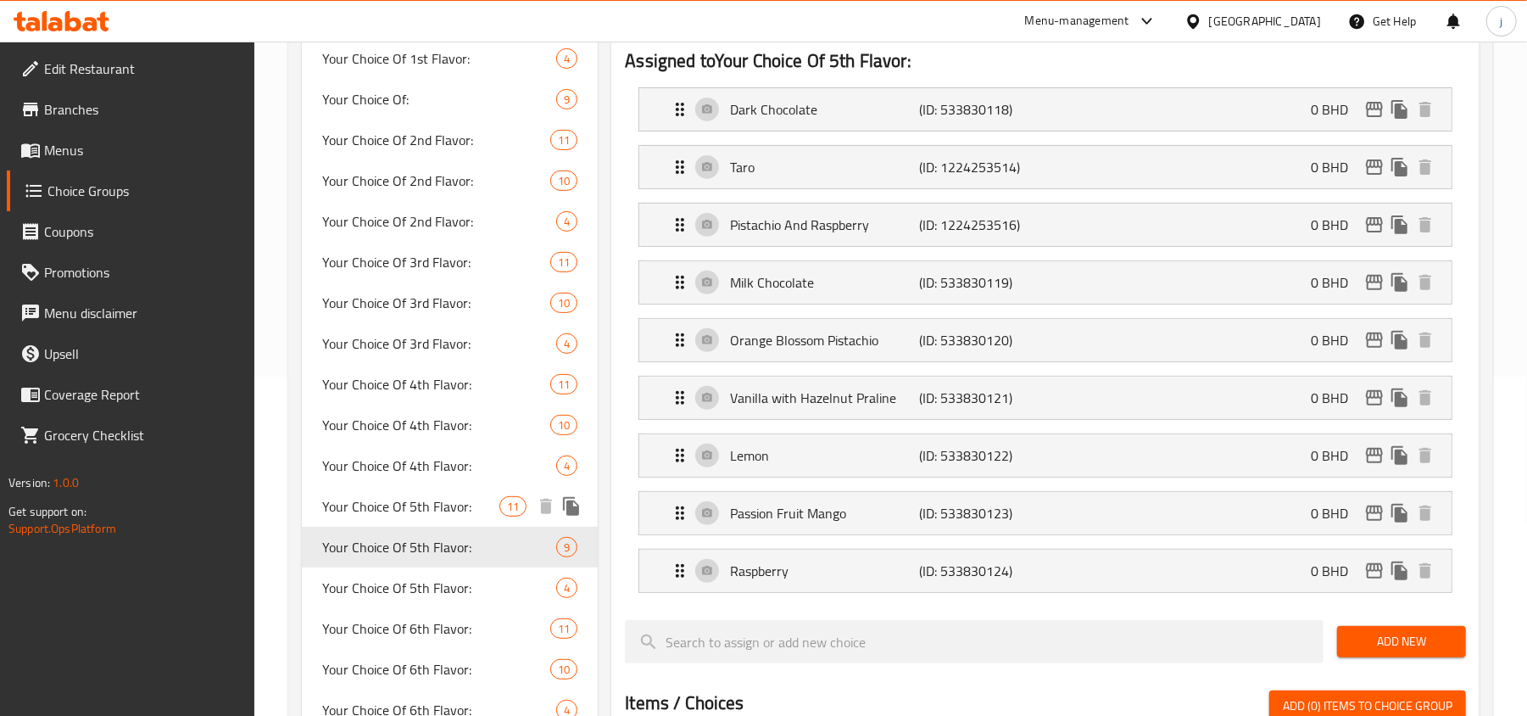
click at [393, 492] on div "Your Choice Of 5th Flavor: 11" at bounding box center [450, 506] width 296 height 41
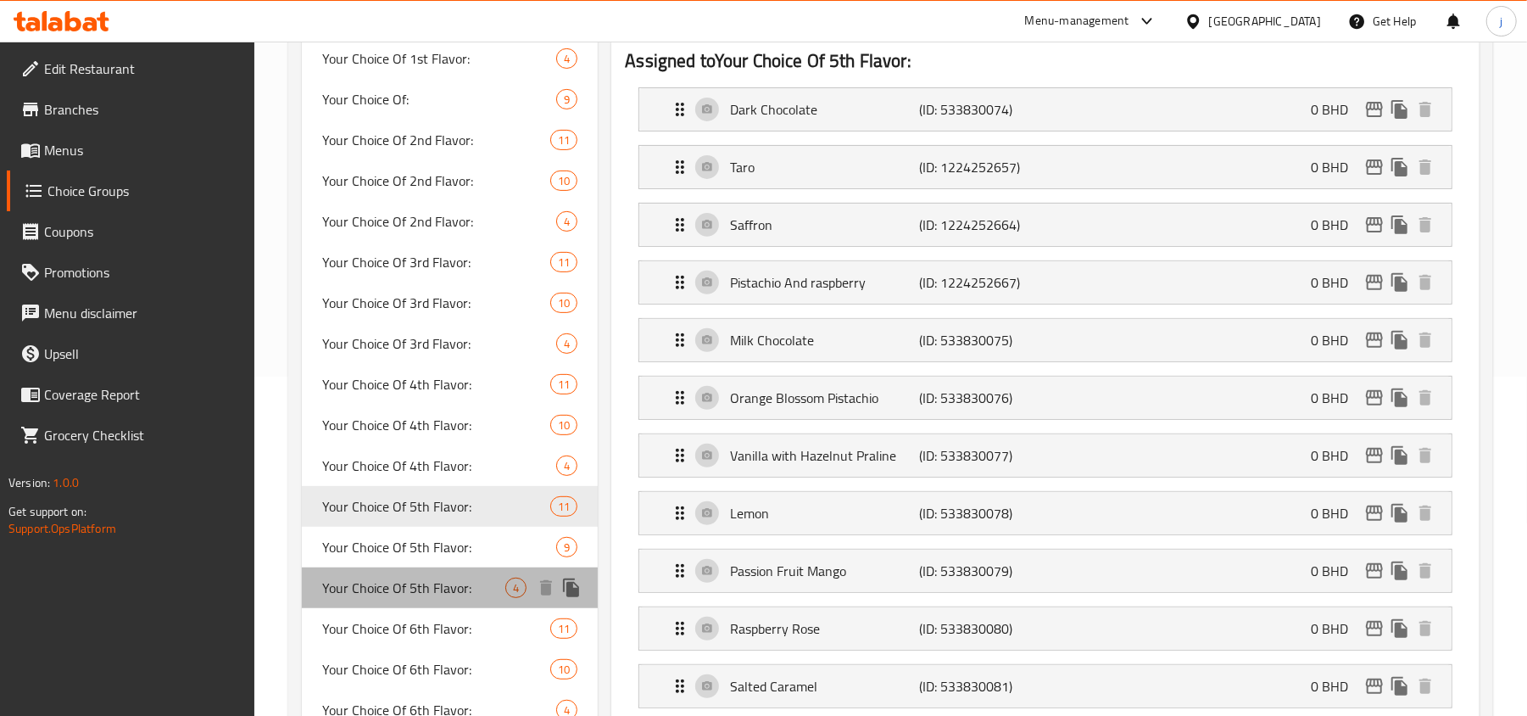
click at [399, 585] on span "Your Choice Of 5th Flavor:" at bounding box center [413, 587] width 183 height 20
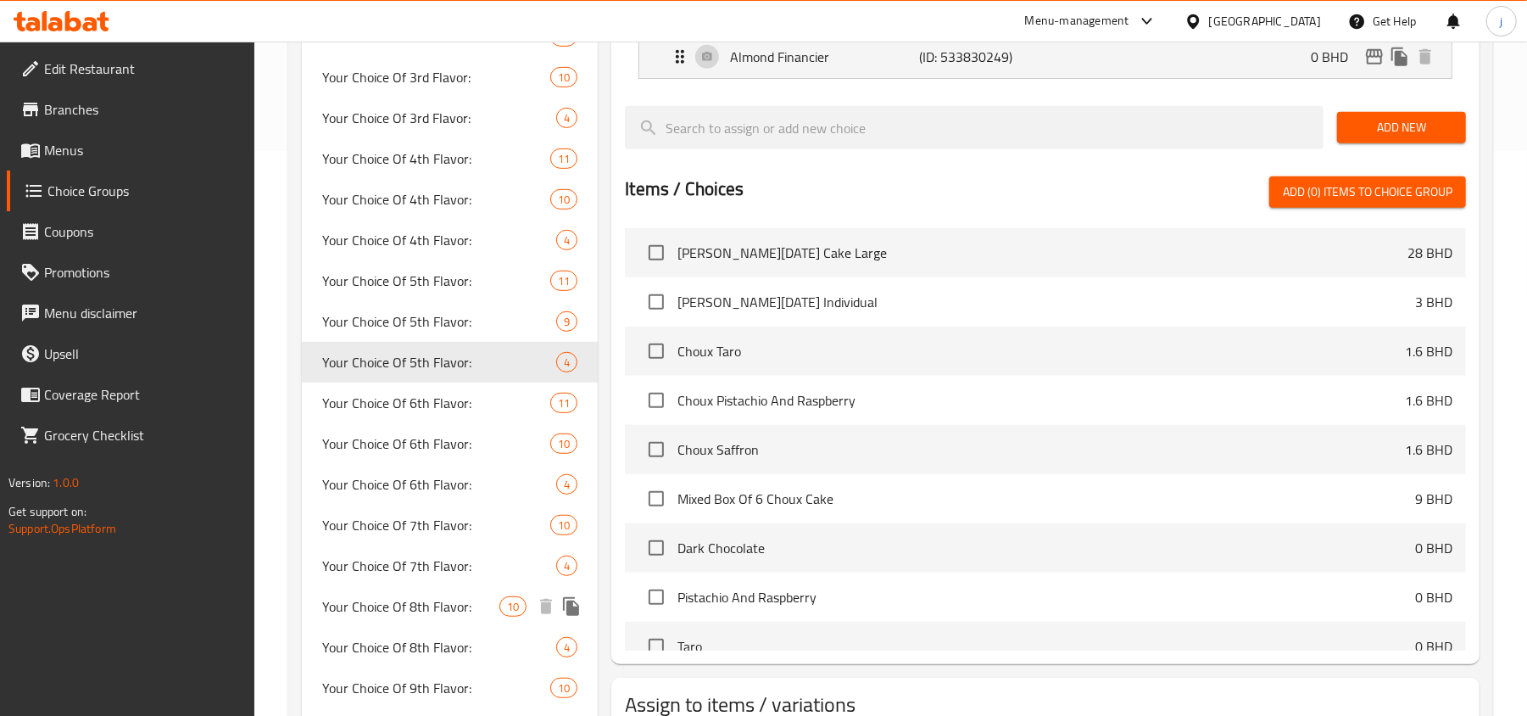
scroll to position [896, 0]
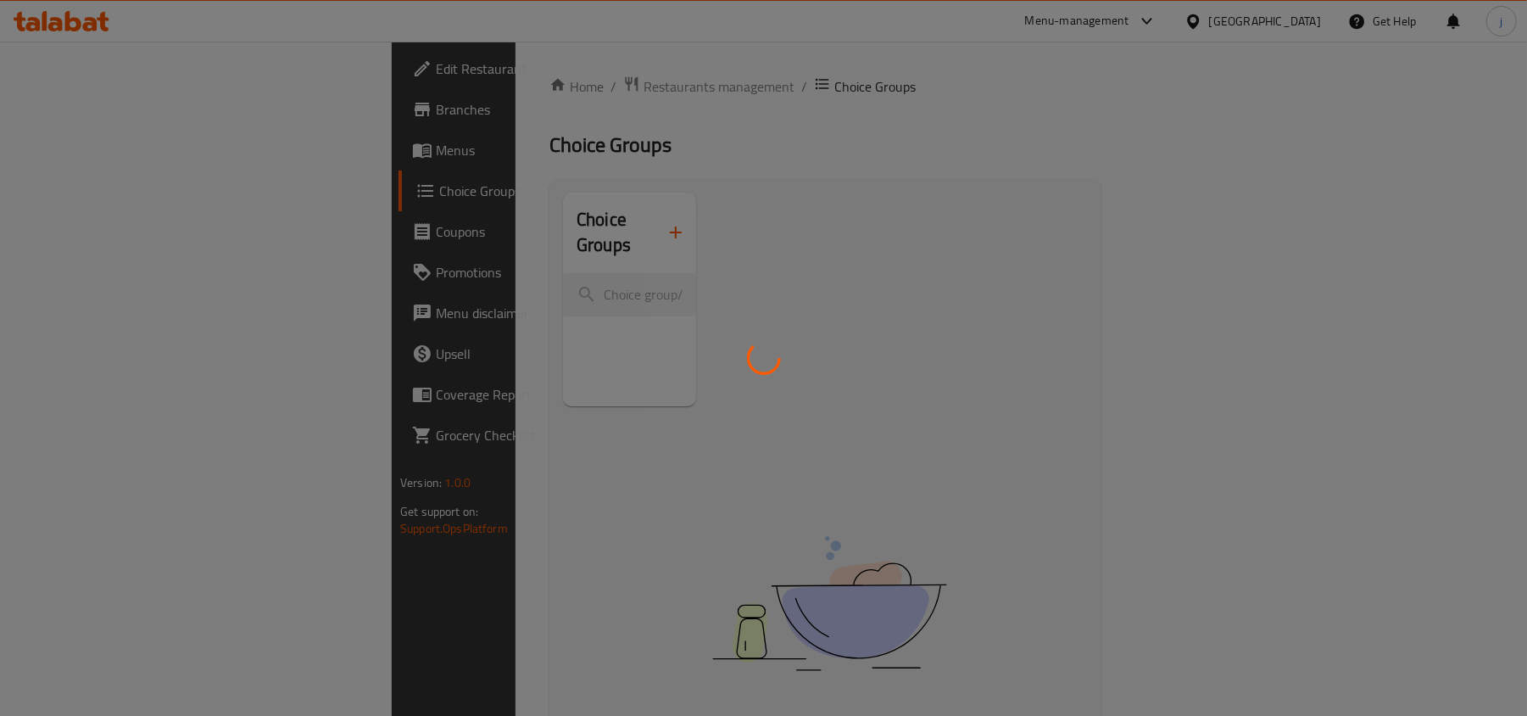
click at [469, 76] on div at bounding box center [763, 358] width 1527 height 716
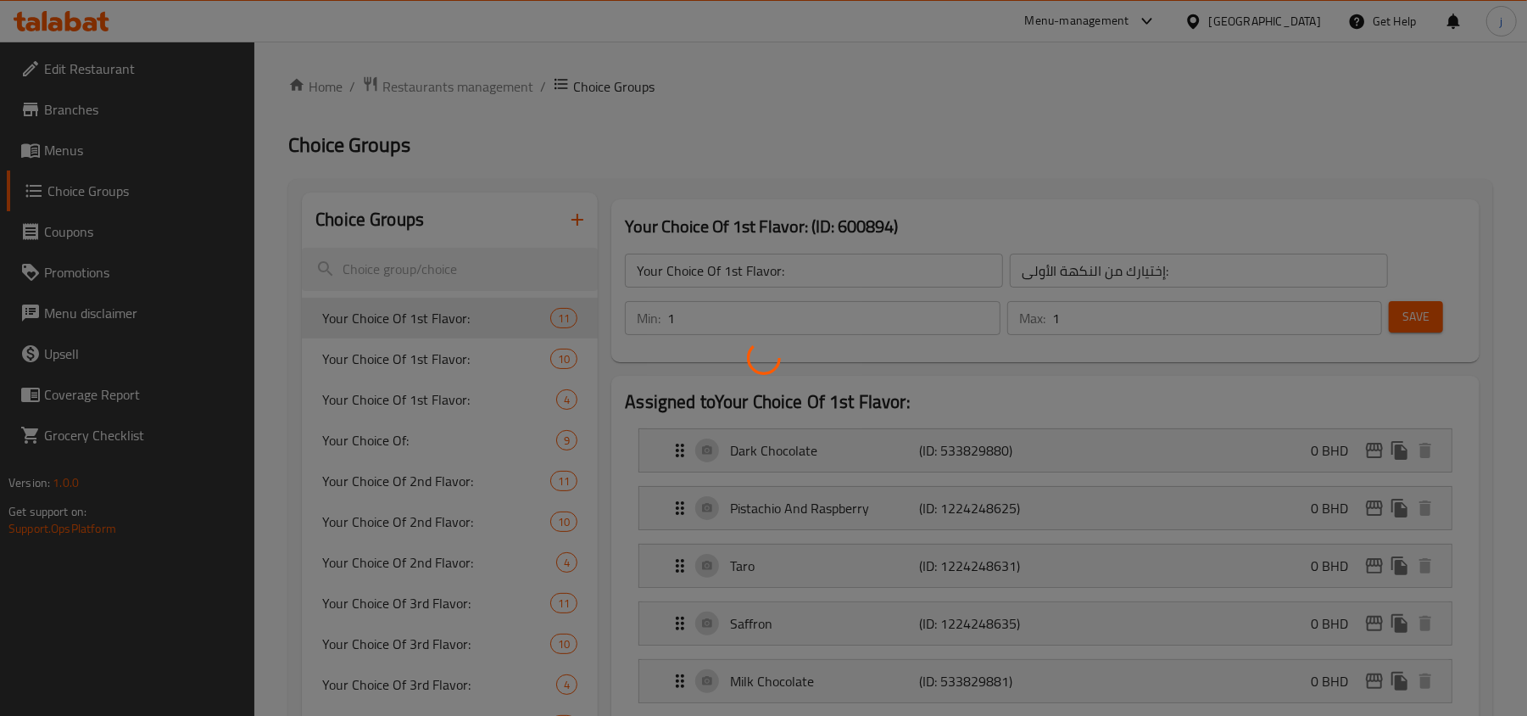
click at [442, 76] on div at bounding box center [763, 358] width 1527 height 716
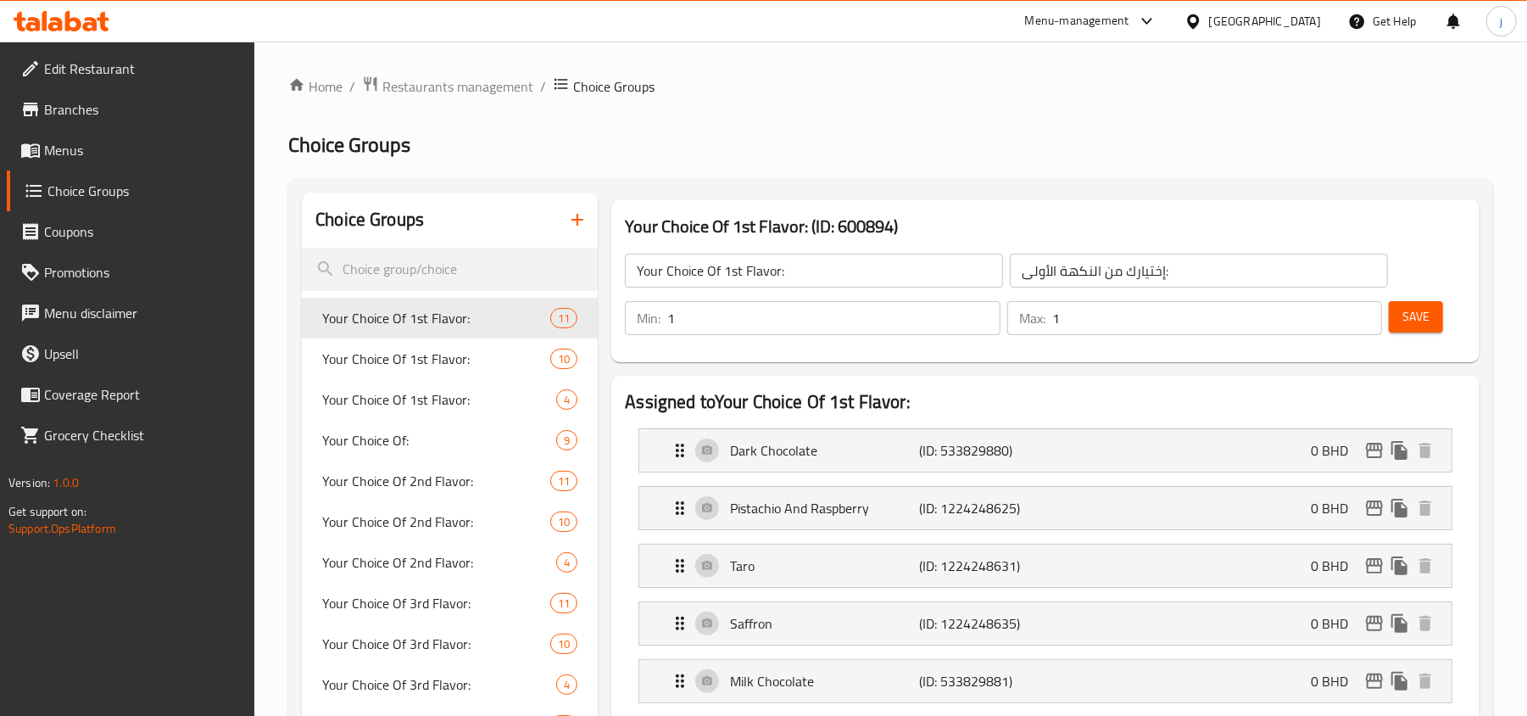
click at [417, 88] on div at bounding box center [763, 358] width 1527 height 716
click at [412, 88] on span "Restaurants management" at bounding box center [457, 86] width 151 height 20
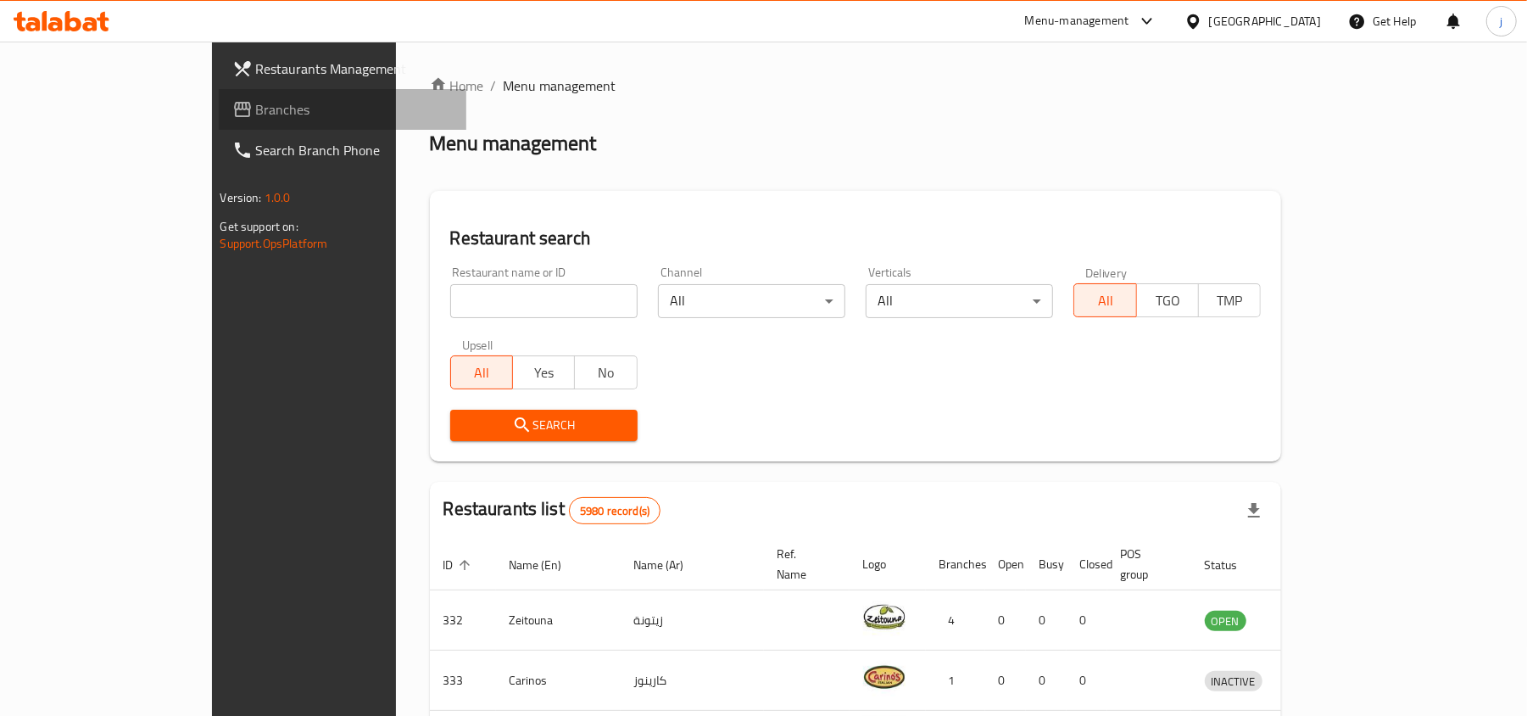
click at [256, 115] on span "Branches" at bounding box center [355, 109] width 198 height 20
